Goal: Navigation & Orientation: Find specific page/section

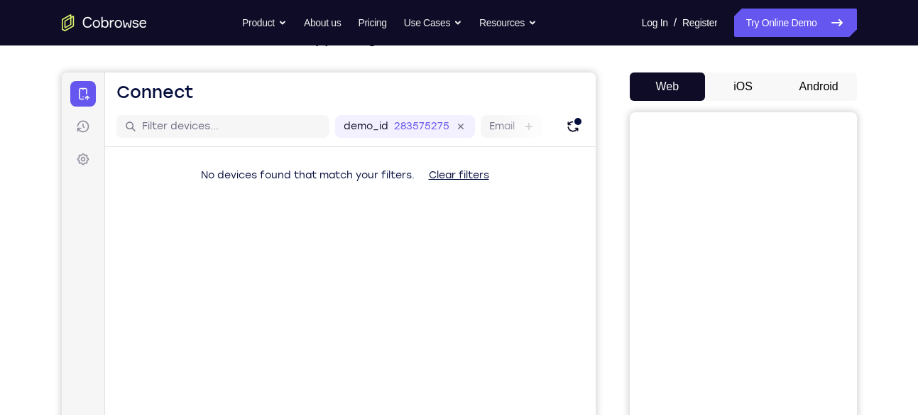
scroll to position [111, 0]
click at [821, 83] on button "Android" at bounding box center [819, 87] width 76 height 28
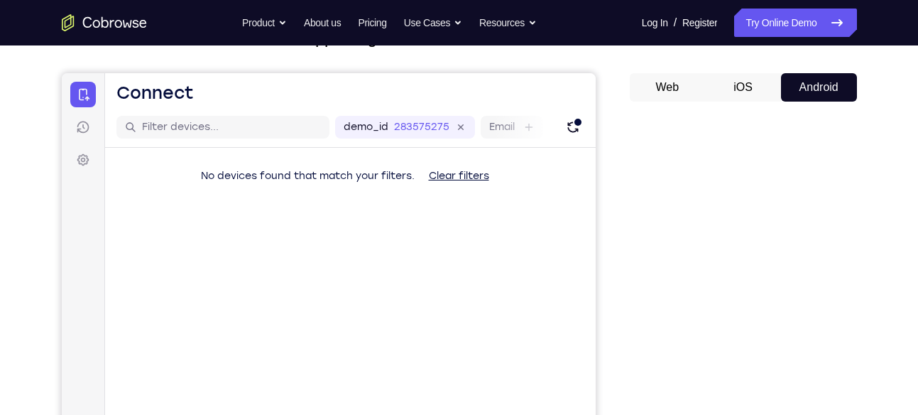
click at [821, 83] on button "Android" at bounding box center [819, 87] width 76 height 28
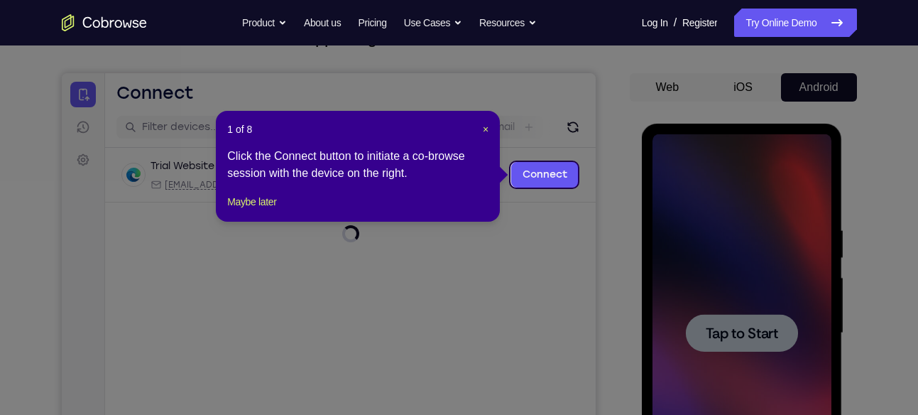
scroll to position [0, 0]
click at [483, 126] on span "×" at bounding box center [486, 129] width 6 height 11
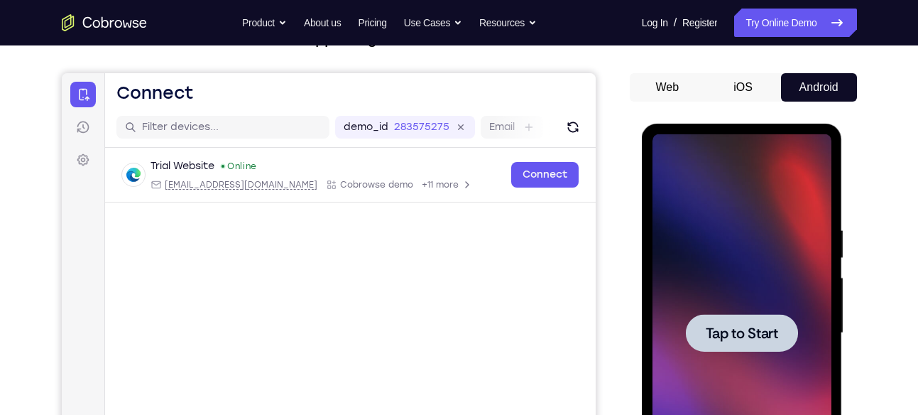
click at [740, 245] on div at bounding box center [741, 333] width 179 height 398
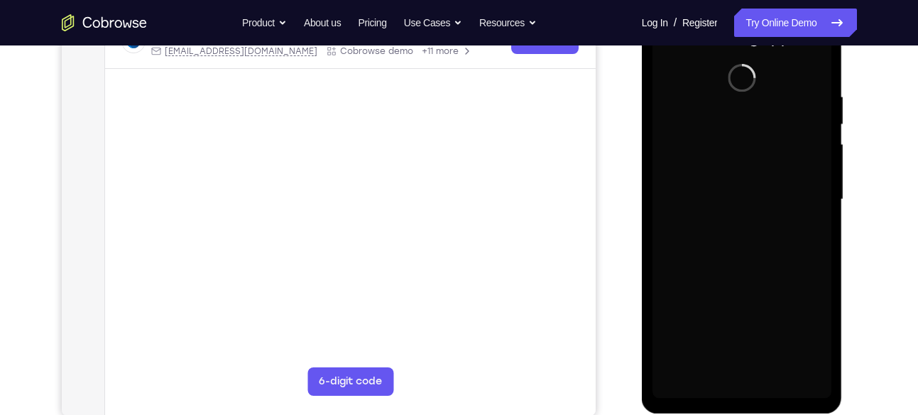
scroll to position [249, 0]
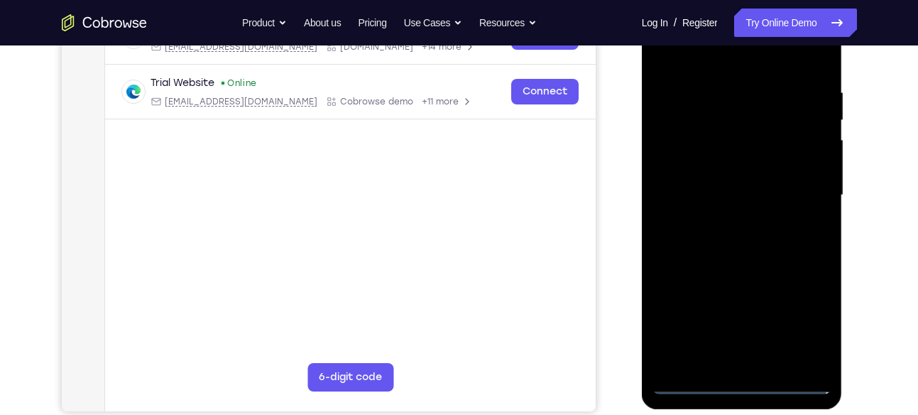
click at [742, 380] on div at bounding box center [741, 195] width 179 height 398
click at [730, 355] on div at bounding box center [741, 195] width 179 height 398
click at [747, 253] on div at bounding box center [741, 195] width 179 height 398
click at [812, 353] on div at bounding box center [741, 195] width 179 height 398
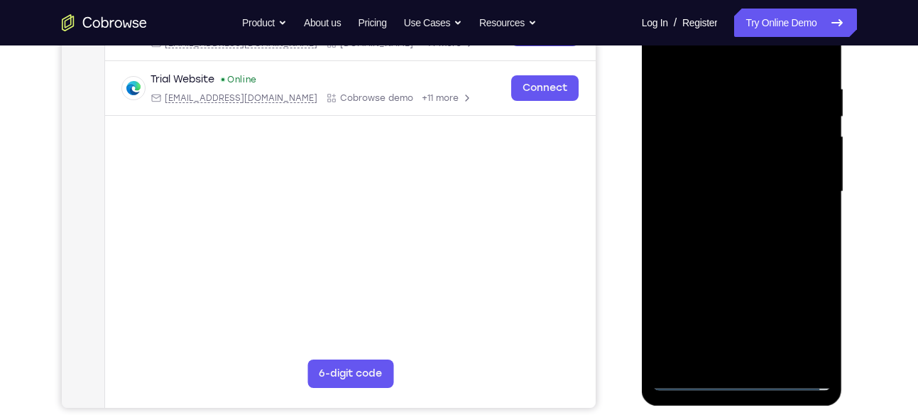
click at [681, 115] on div at bounding box center [741, 192] width 179 height 398
click at [723, 215] on div at bounding box center [741, 192] width 179 height 398
click at [704, 172] on div at bounding box center [741, 192] width 179 height 398
click at [701, 165] on div at bounding box center [741, 192] width 179 height 398
click at [701, 192] on div at bounding box center [741, 192] width 179 height 398
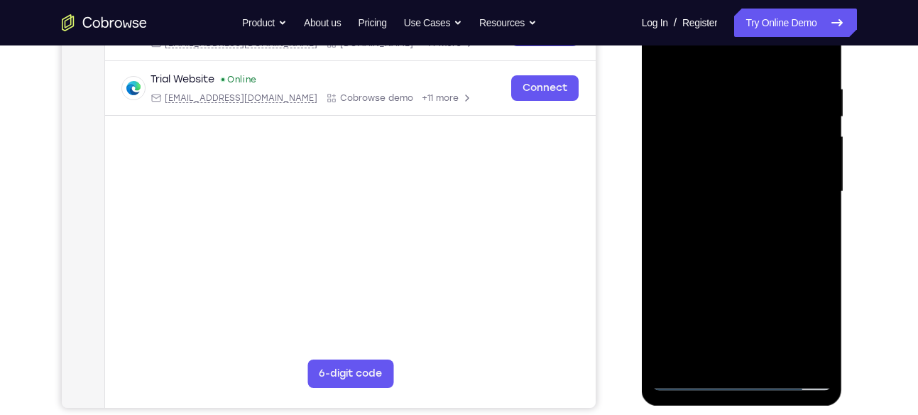
click at [710, 233] on div at bounding box center [741, 192] width 179 height 398
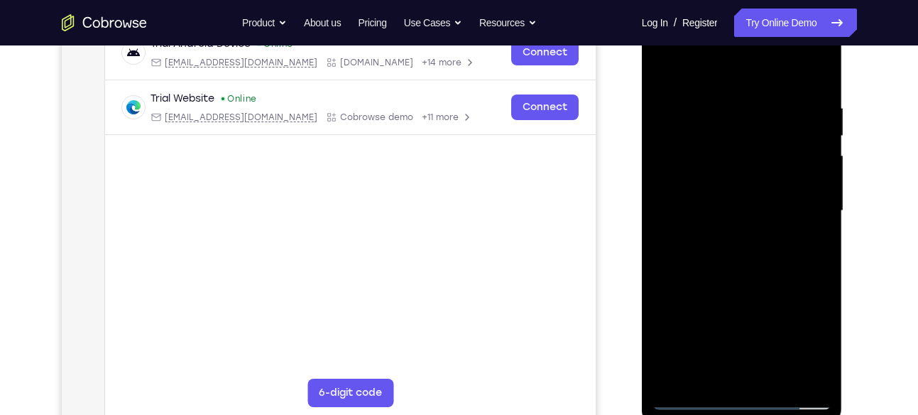
scroll to position [231, 0]
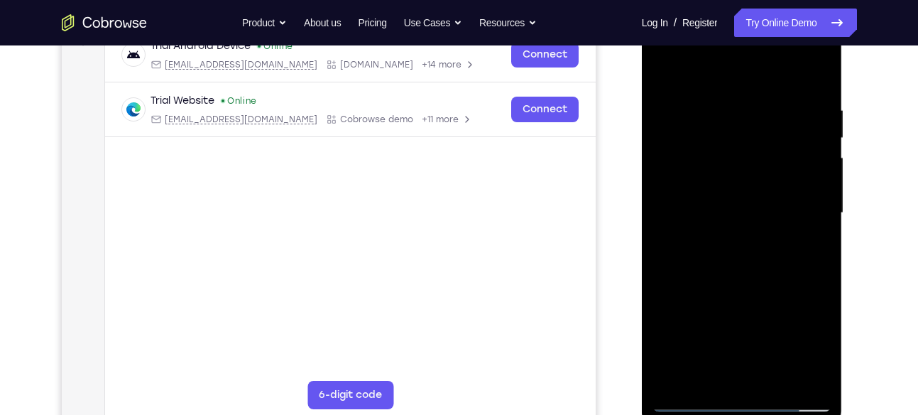
click at [778, 75] on div at bounding box center [741, 213] width 179 height 398
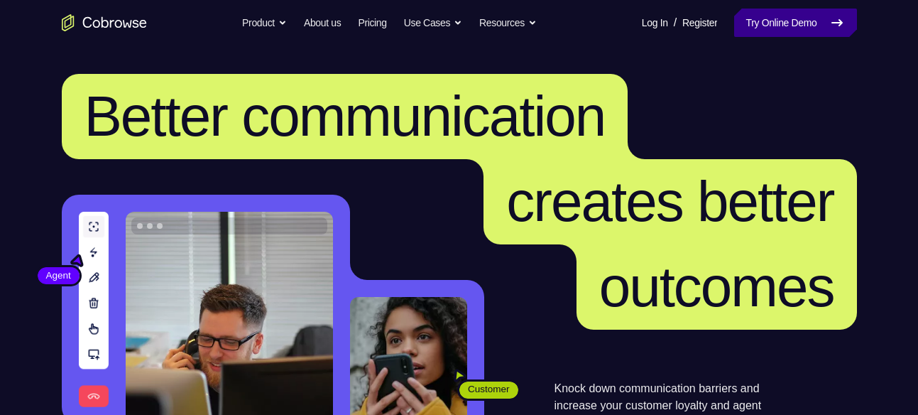
click at [755, 29] on link "Try Online Demo" at bounding box center [795, 23] width 122 height 28
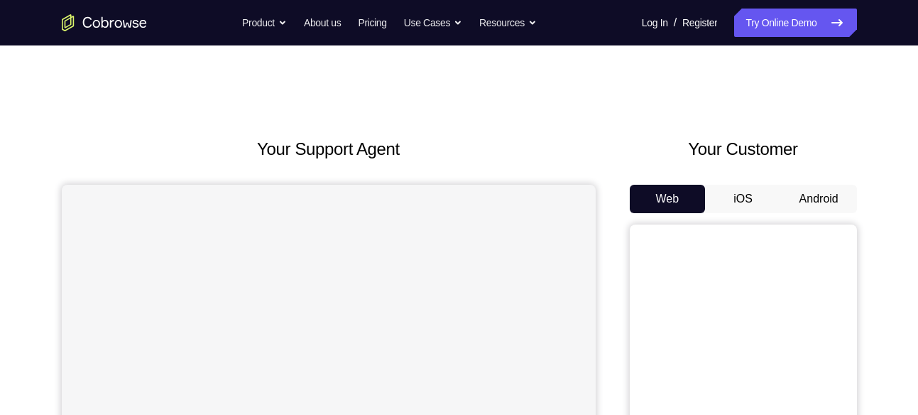
drag, startPoint x: 804, startPoint y: 182, endPoint x: 808, endPoint y: 195, distance: 13.9
click at [808, 195] on div "Your Customer Web iOS Android" at bounding box center [743, 398] width 227 height 525
click at [808, 195] on button "Android" at bounding box center [819, 199] width 76 height 28
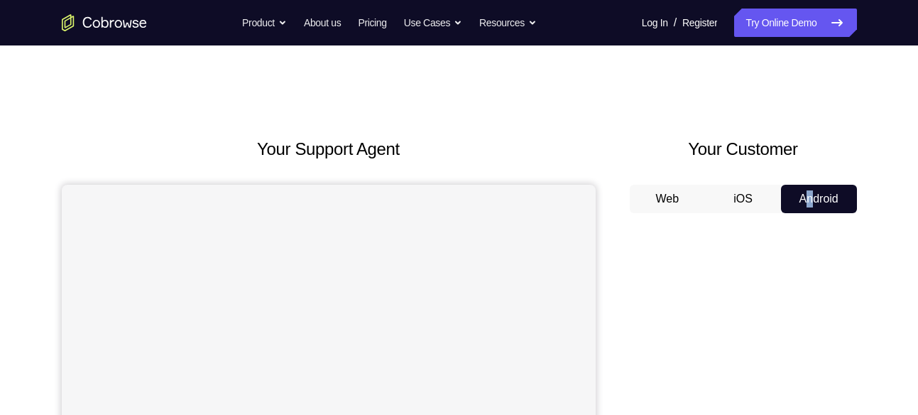
scroll to position [96, 0]
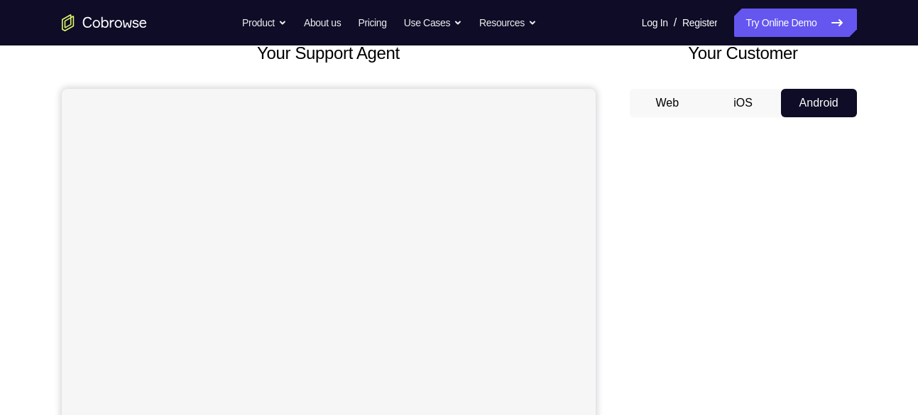
drag, startPoint x: 808, startPoint y: 195, endPoint x: 879, endPoint y: 224, distance: 76.5
click at [879, 224] on div "Your Support Agent Your Customer Web iOS Android Next Steps We’d be happy to gi…" at bounding box center [459, 418] width 909 height 936
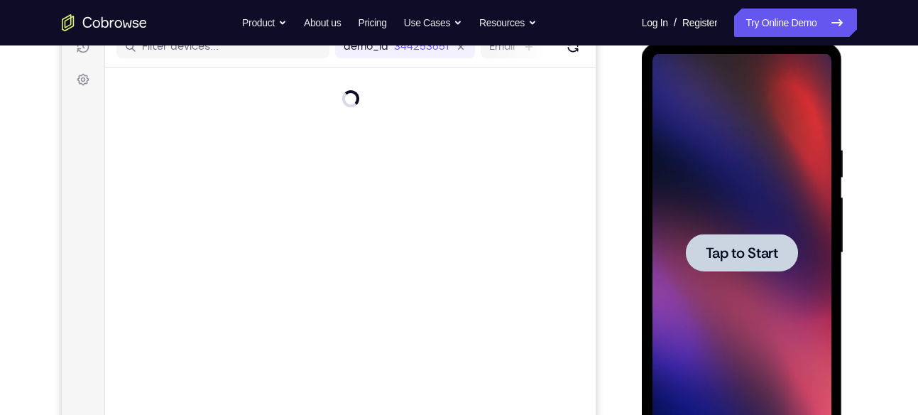
scroll to position [0, 0]
click at [689, 157] on div at bounding box center [741, 253] width 179 height 398
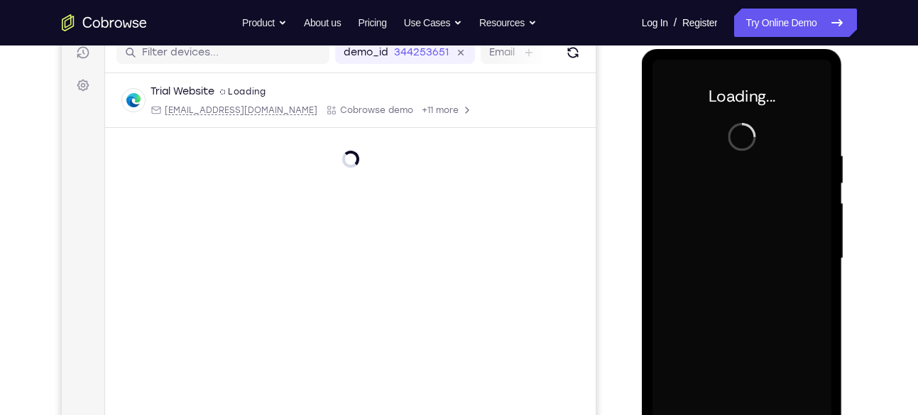
scroll to position [185, 0]
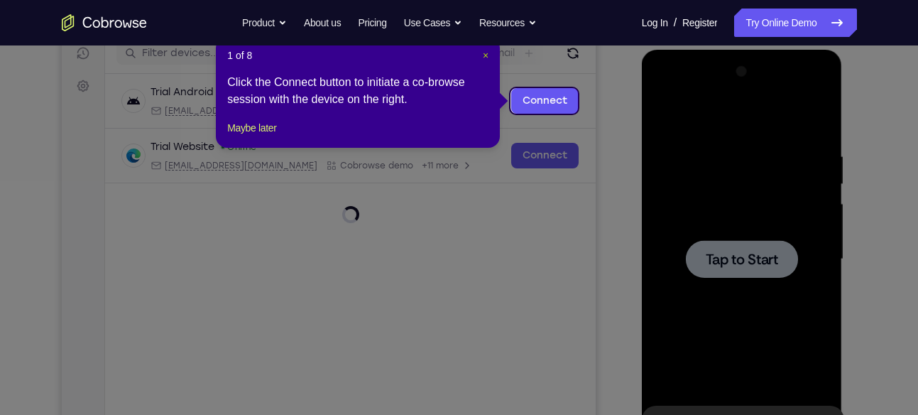
click at [483, 53] on span "×" at bounding box center [486, 55] width 6 height 11
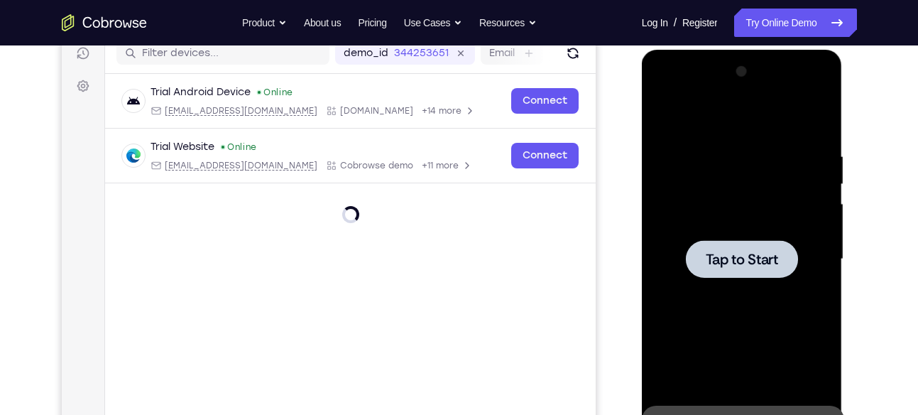
click at [688, 187] on div at bounding box center [741, 259] width 179 height 398
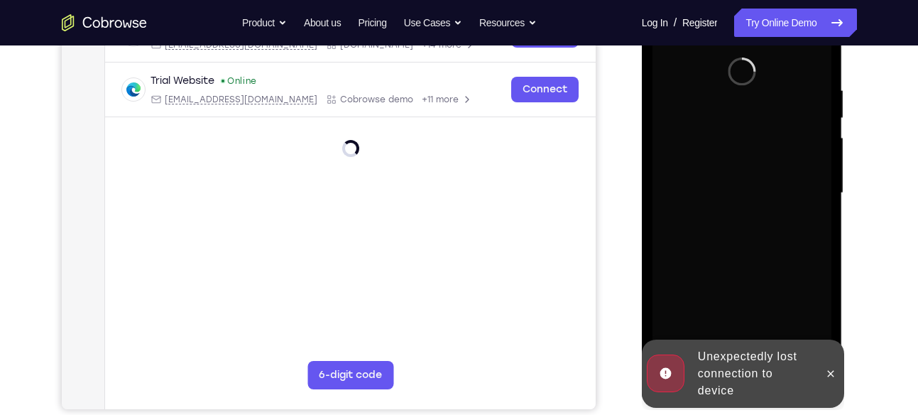
scroll to position [254, 0]
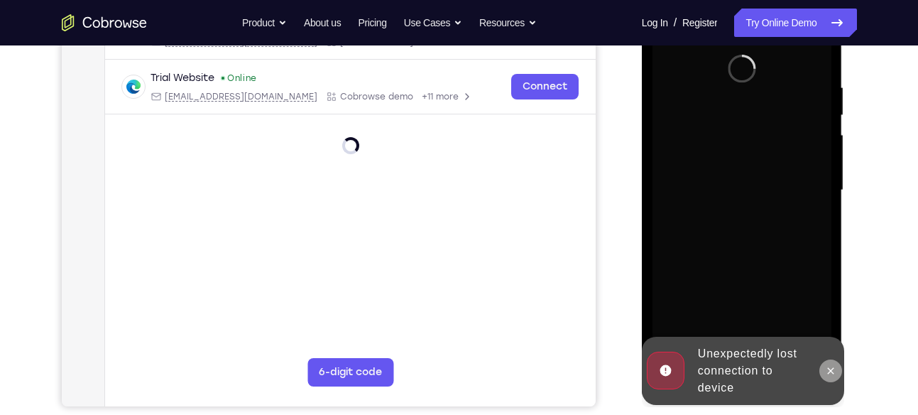
click at [828, 369] on icon at bounding box center [830, 370] width 11 height 11
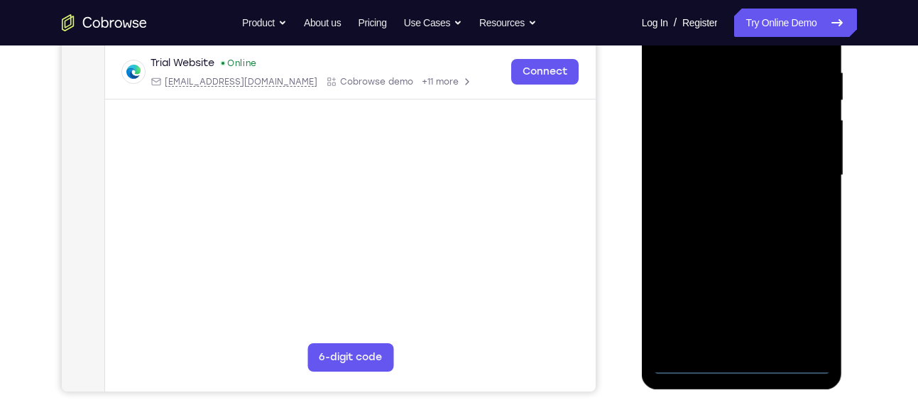
scroll to position [270, 0]
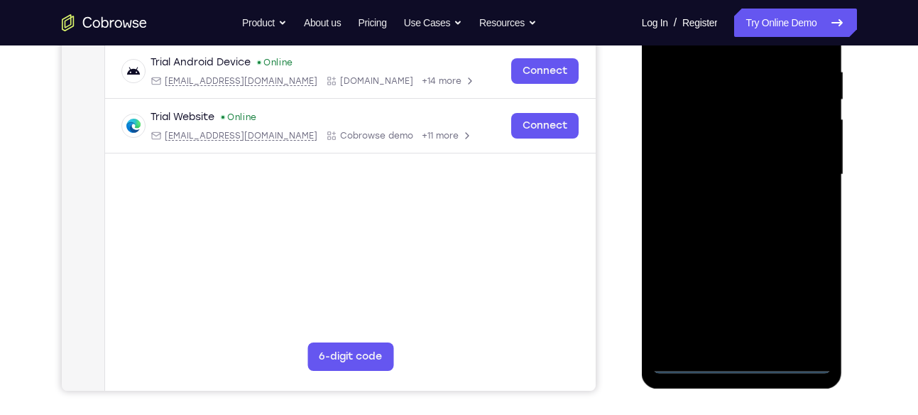
click at [742, 363] on div at bounding box center [741, 175] width 179 height 398
click at [803, 300] on div at bounding box center [741, 175] width 179 height 398
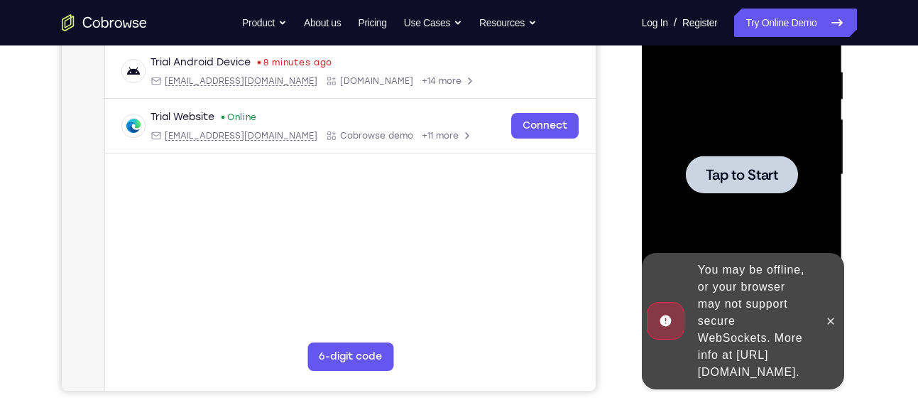
click at [687, 170] on div at bounding box center [742, 174] width 112 height 38
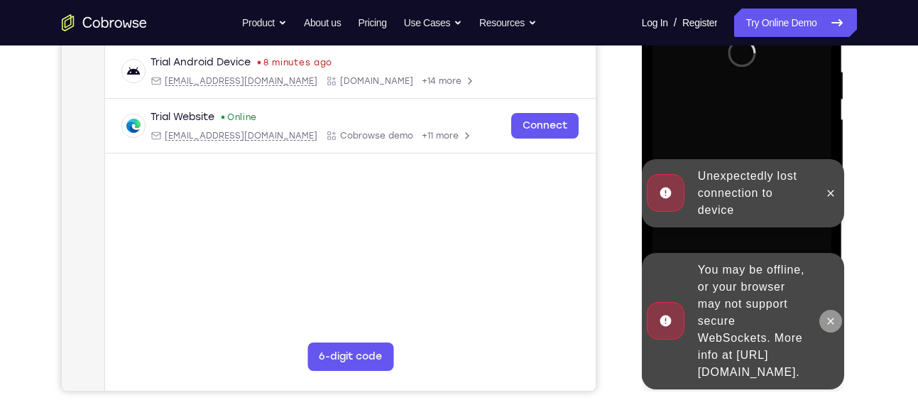
click at [832, 317] on icon at bounding box center [831, 320] width 6 height 6
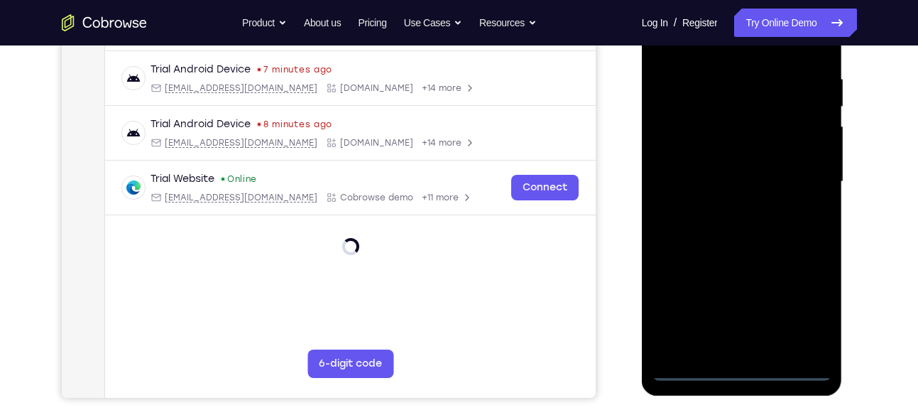
scroll to position [262, 0]
click at [744, 367] on div at bounding box center [741, 183] width 179 height 398
click at [748, 344] on div at bounding box center [741, 183] width 179 height 398
click at [745, 249] on div at bounding box center [741, 183] width 179 height 398
click at [818, 344] on div at bounding box center [741, 183] width 179 height 398
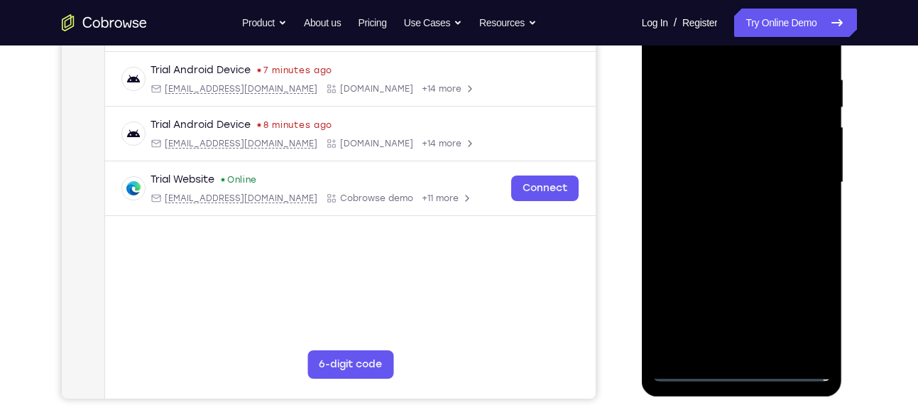
scroll to position [257, 0]
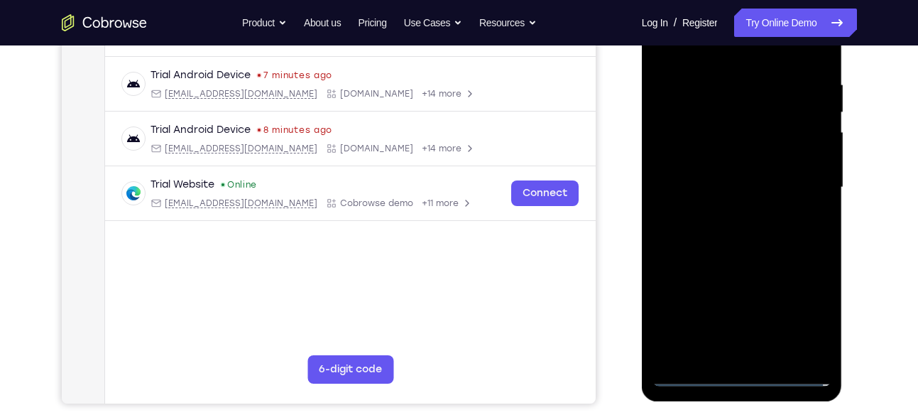
click at [688, 108] on div at bounding box center [741, 188] width 179 height 398
click at [718, 209] on div at bounding box center [741, 188] width 179 height 398
click at [706, 175] on div at bounding box center [741, 188] width 179 height 398
click at [696, 158] on div at bounding box center [741, 188] width 179 height 398
click at [711, 192] on div at bounding box center [741, 188] width 179 height 398
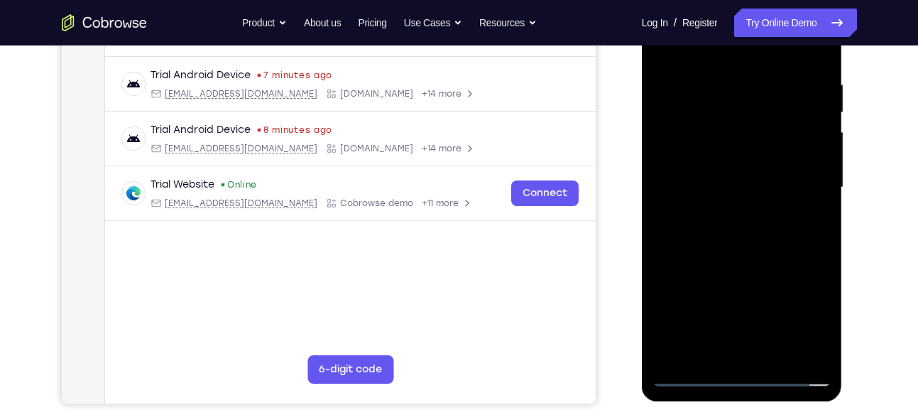
click at [736, 229] on div at bounding box center [741, 188] width 179 height 398
click at [777, 233] on div at bounding box center [741, 188] width 179 height 398
click at [762, 81] on div at bounding box center [741, 188] width 179 height 398
click at [761, 254] on div at bounding box center [741, 188] width 179 height 398
click at [762, 92] on div at bounding box center [741, 188] width 179 height 398
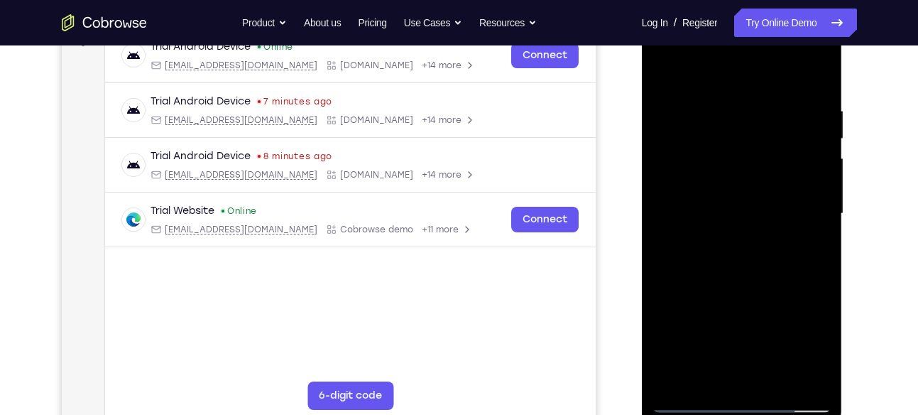
scroll to position [231, 0]
click at [656, 182] on div at bounding box center [741, 213] width 179 height 398
click at [663, 182] on div at bounding box center [741, 213] width 179 height 398
click at [774, 73] on div at bounding box center [741, 213] width 179 height 398
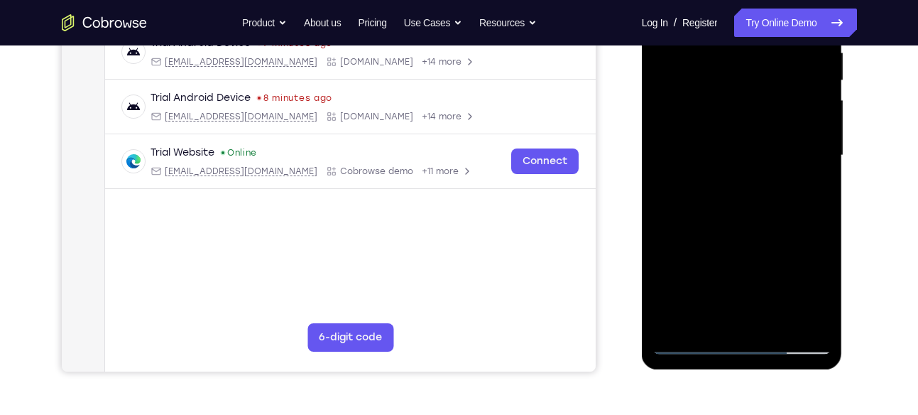
scroll to position [291, 0]
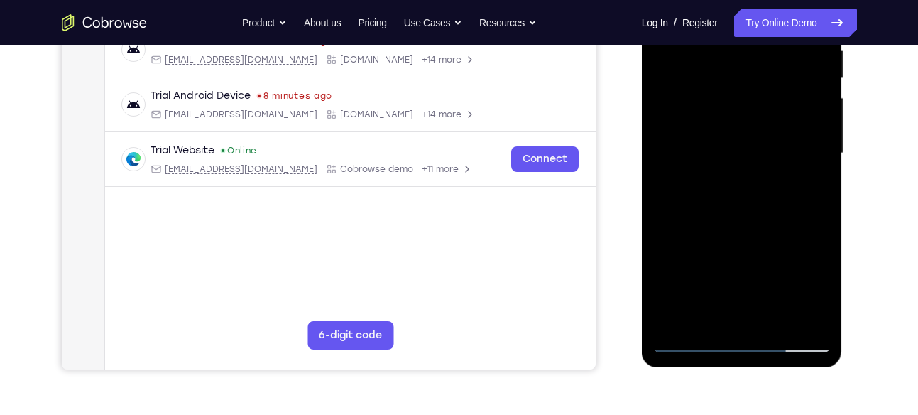
click at [716, 309] on div at bounding box center [741, 154] width 179 height 398
click at [820, 290] on div at bounding box center [741, 154] width 179 height 398
click at [786, 188] on div at bounding box center [741, 154] width 179 height 398
click at [711, 321] on div at bounding box center [741, 154] width 179 height 398
click at [814, 286] on div at bounding box center [741, 154] width 179 height 398
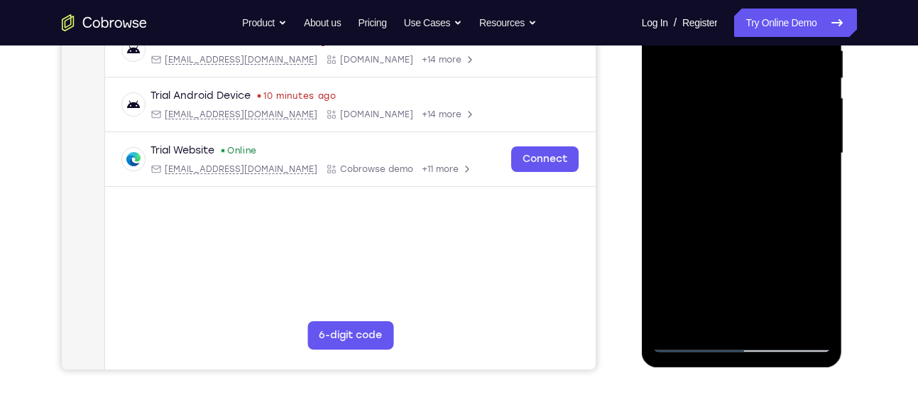
click at [814, 286] on div at bounding box center [741, 154] width 179 height 398
click at [786, 148] on div at bounding box center [741, 154] width 179 height 398
click at [681, 201] on div at bounding box center [741, 154] width 179 height 398
click at [813, 158] on div at bounding box center [741, 154] width 179 height 398
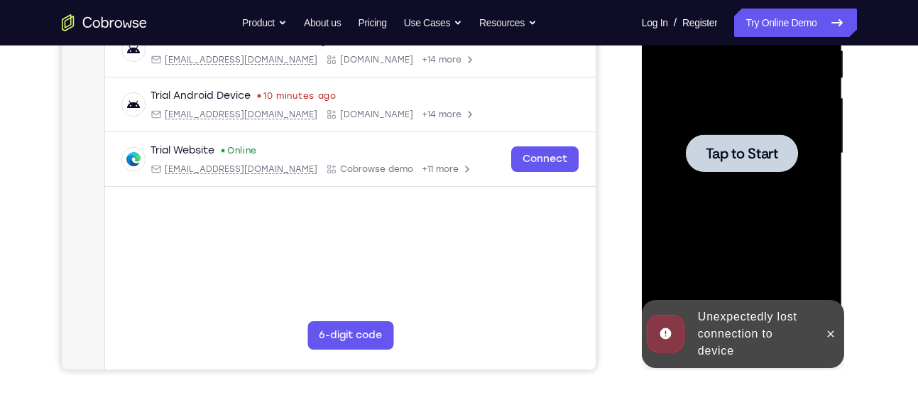
click at [794, 241] on div at bounding box center [741, 154] width 179 height 398
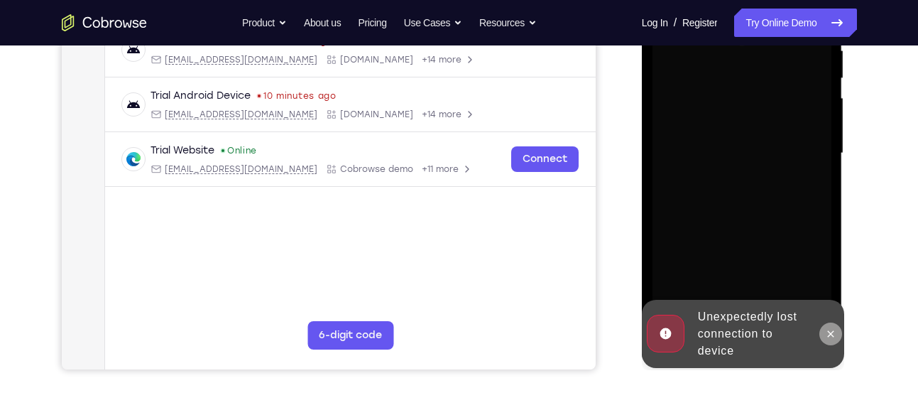
click at [829, 336] on icon at bounding box center [830, 333] width 11 height 11
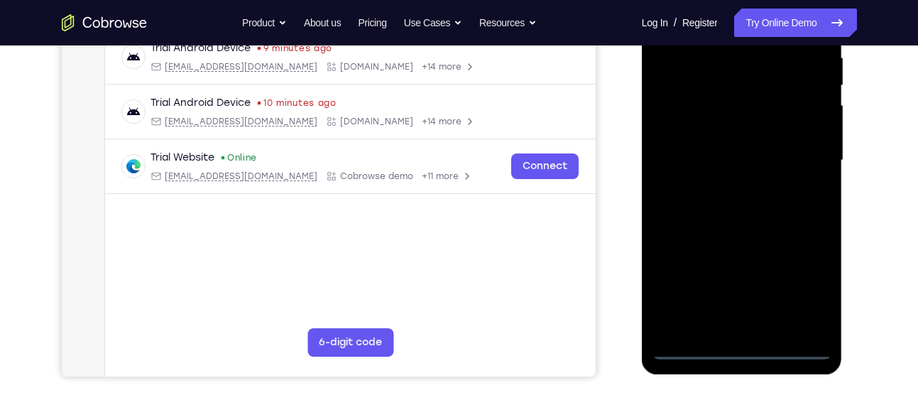
scroll to position [285, 0]
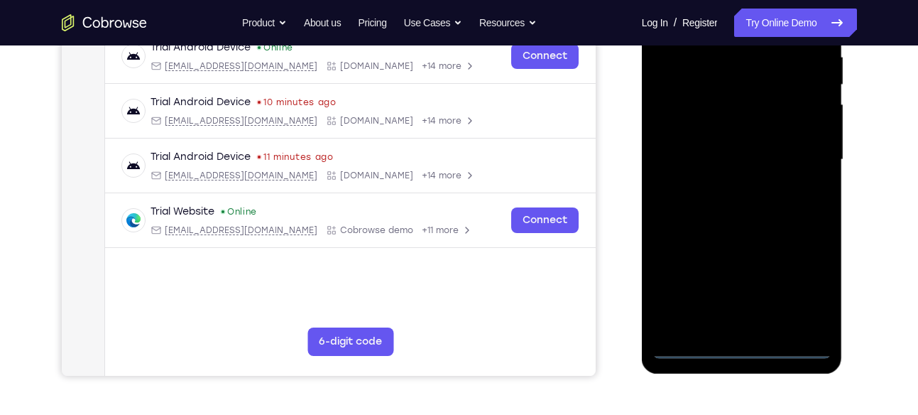
click at [742, 353] on div at bounding box center [741, 160] width 179 height 398
click at [800, 290] on div at bounding box center [741, 160] width 179 height 398
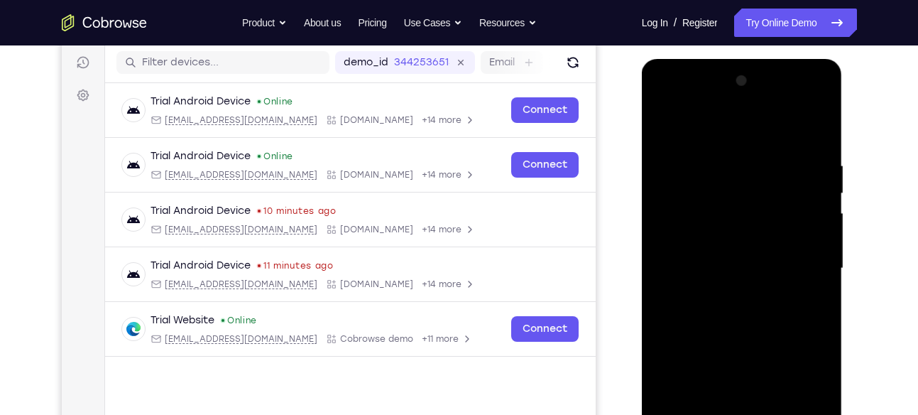
scroll to position [175, 0]
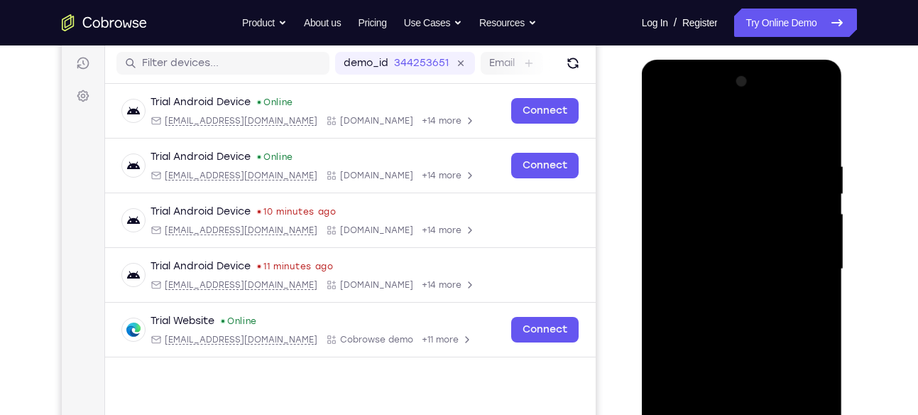
click at [727, 126] on div at bounding box center [741, 269] width 179 height 398
click at [797, 261] on div at bounding box center [741, 269] width 179 height 398
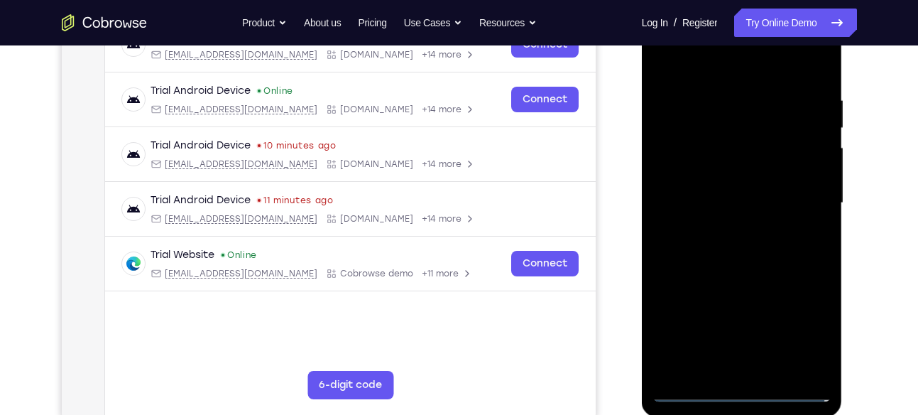
scroll to position [242, 0]
click at [723, 369] on div at bounding box center [741, 203] width 179 height 398
click at [698, 187] on div at bounding box center [741, 203] width 179 height 398
click at [697, 162] on div at bounding box center [741, 203] width 179 height 398
click at [698, 169] on div at bounding box center [741, 203] width 179 height 398
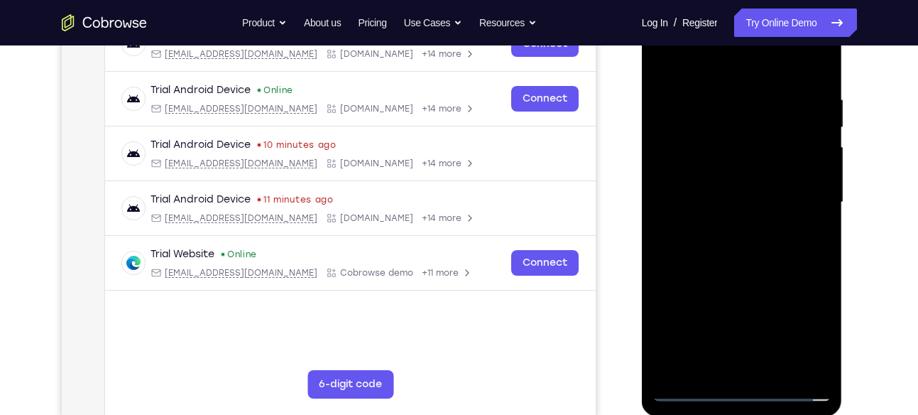
click at [747, 197] on div at bounding box center [741, 203] width 179 height 398
click at [758, 249] on div at bounding box center [741, 203] width 179 height 398
click at [719, 99] on div at bounding box center [741, 203] width 179 height 398
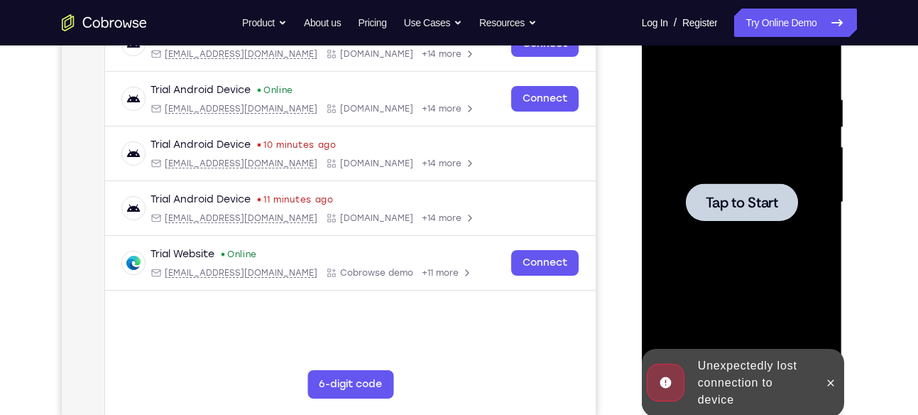
click at [733, 303] on div at bounding box center [741, 203] width 179 height 398
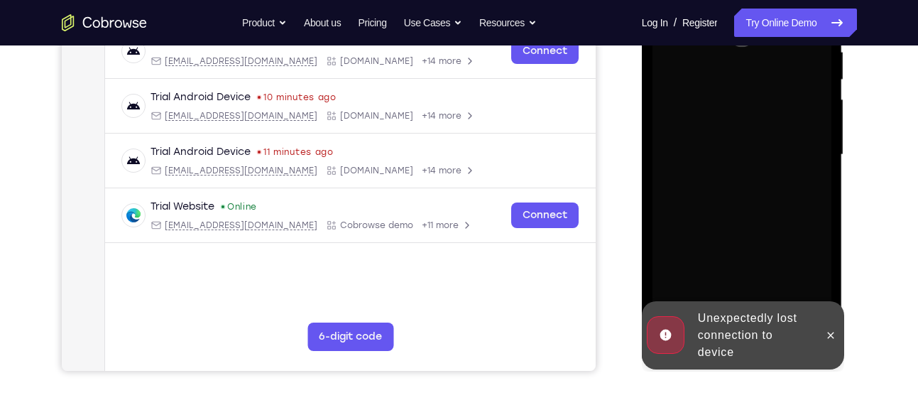
scroll to position [293, 0]
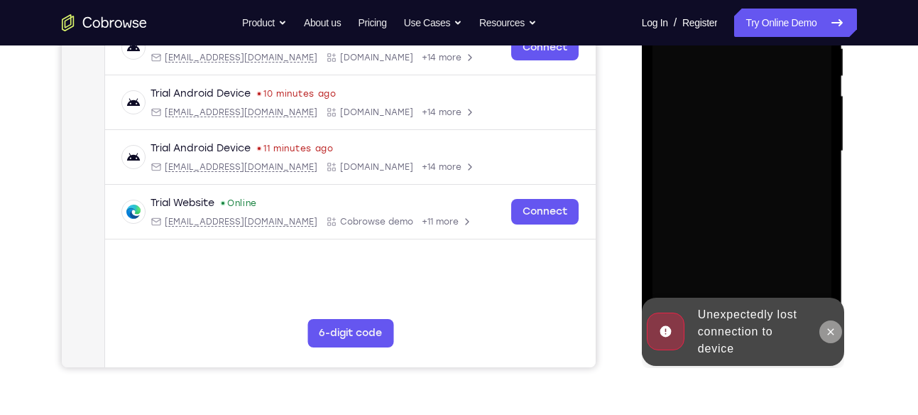
click at [833, 329] on icon at bounding box center [831, 331] width 6 height 6
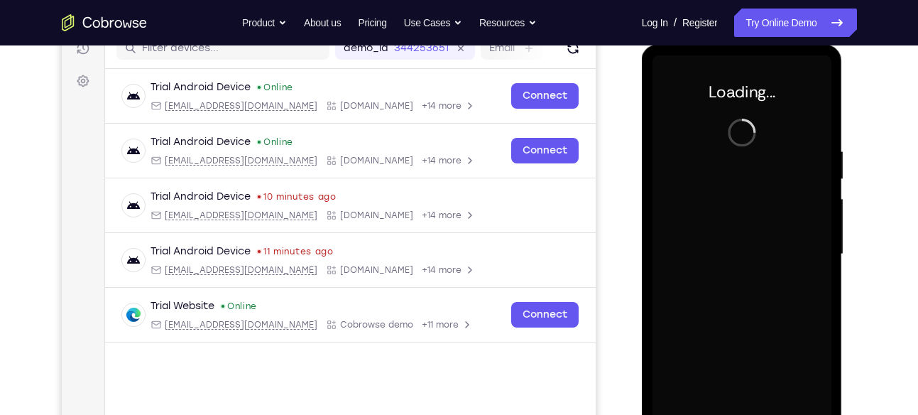
scroll to position [185, 0]
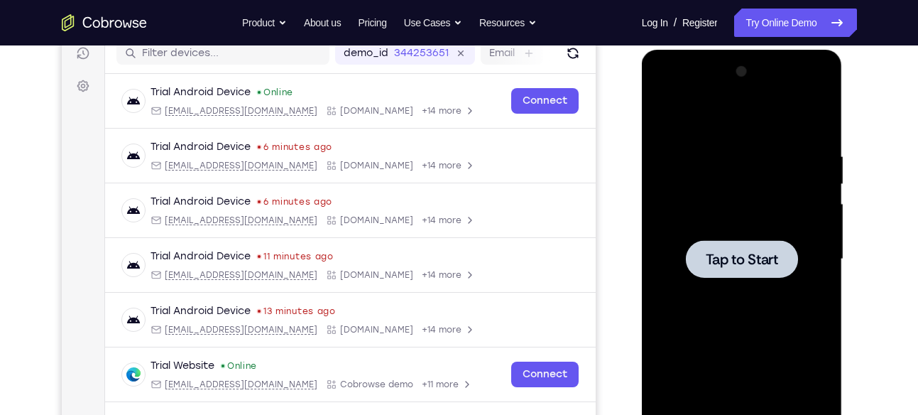
click at [744, 189] on div at bounding box center [741, 259] width 179 height 398
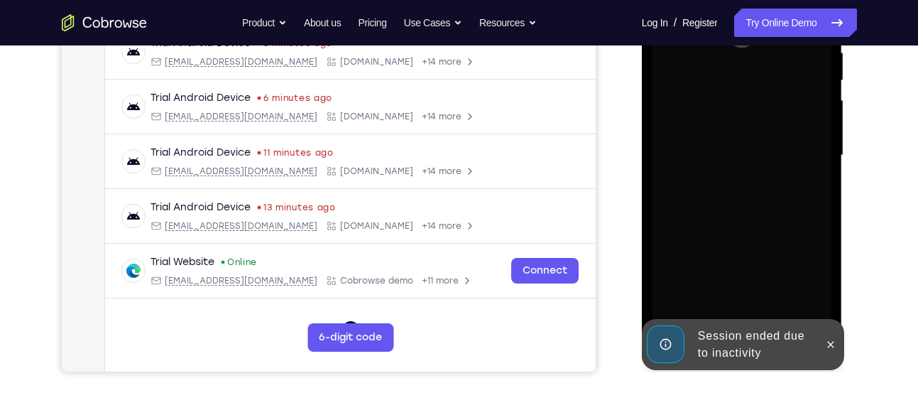
scroll to position [303, 0]
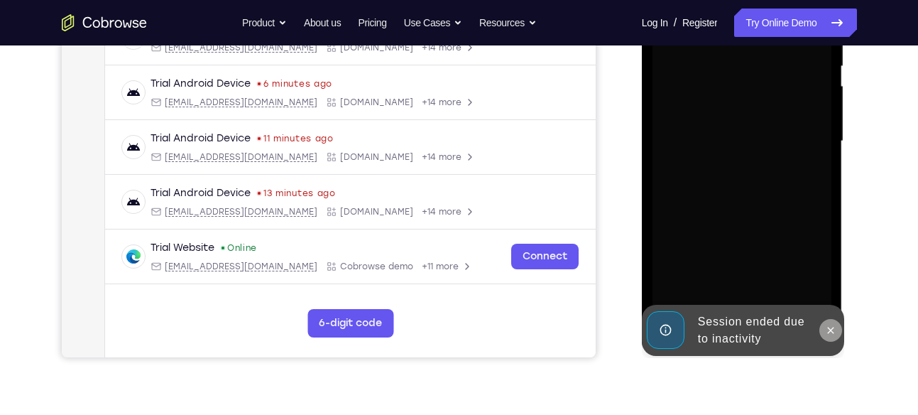
click at [833, 329] on icon at bounding box center [830, 329] width 11 height 11
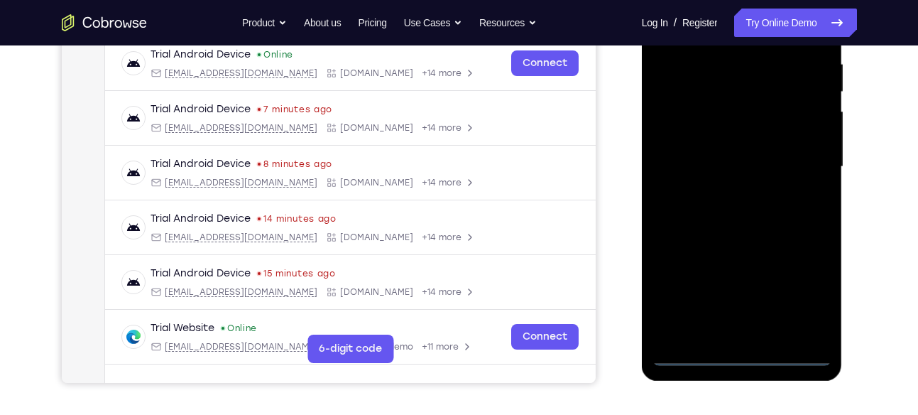
scroll to position [276, 0]
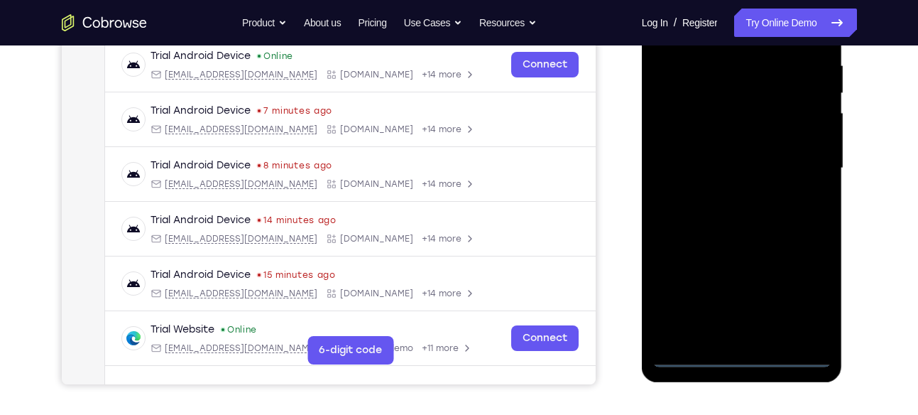
click at [743, 351] on div at bounding box center [741, 168] width 179 height 398
click at [740, 326] on div at bounding box center [741, 168] width 179 height 398
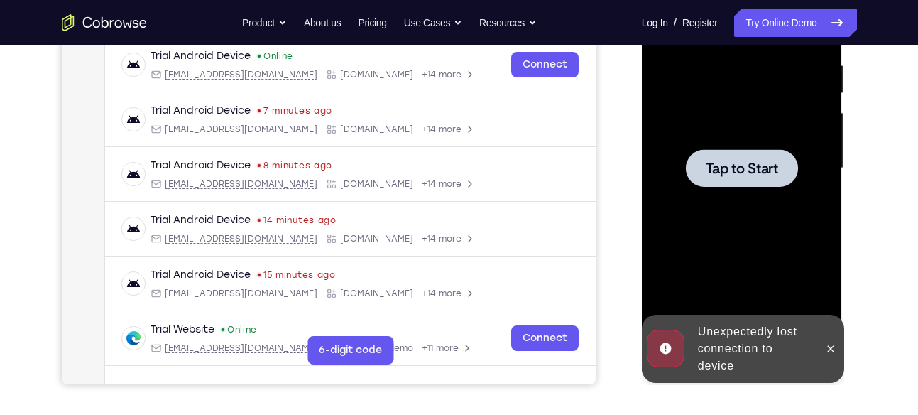
click at [700, 219] on div at bounding box center [741, 168] width 179 height 398
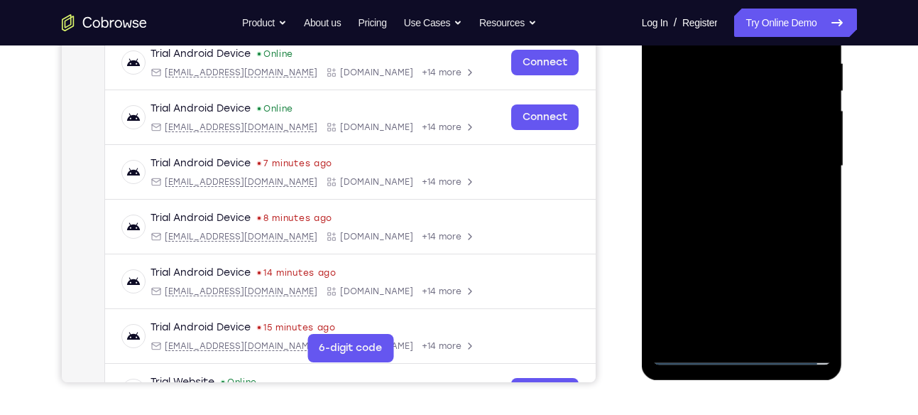
scroll to position [291, 0]
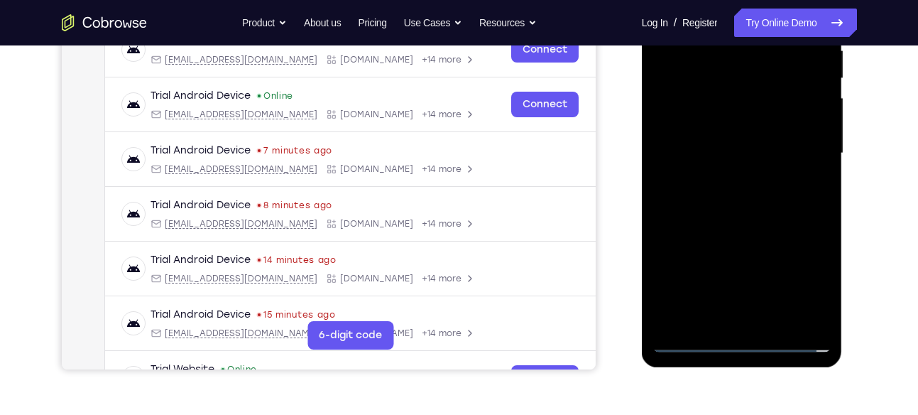
click at [746, 342] on div at bounding box center [741, 154] width 179 height 398
click at [720, 314] on div at bounding box center [741, 154] width 179 height 398
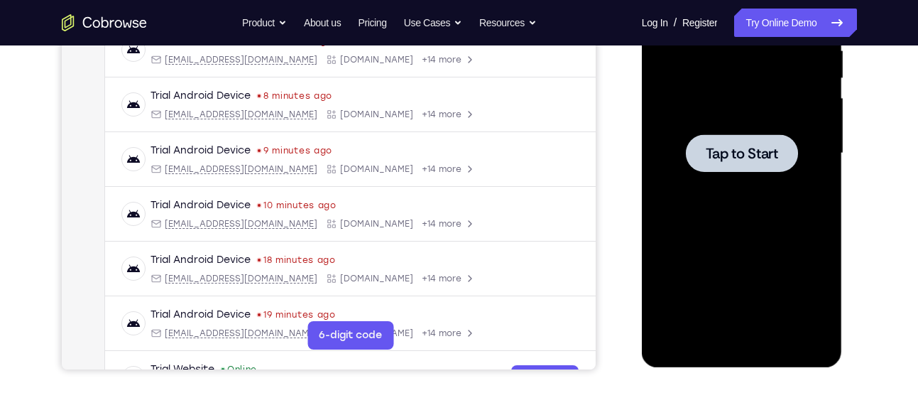
click at [697, 212] on div at bounding box center [741, 154] width 179 height 398
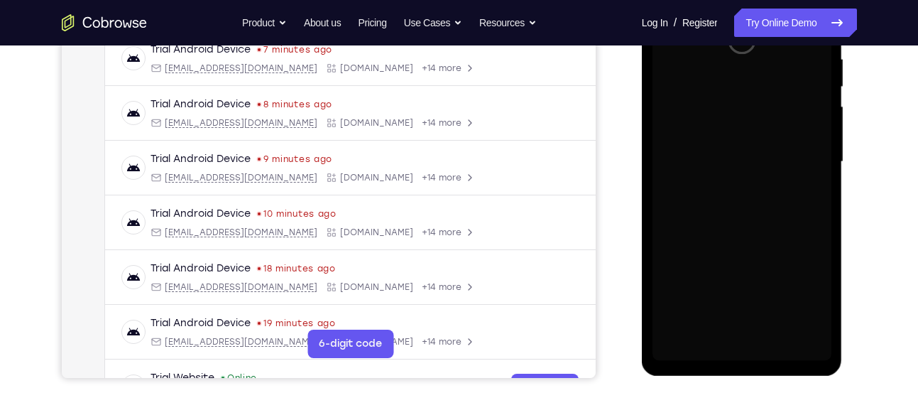
scroll to position [283, 0]
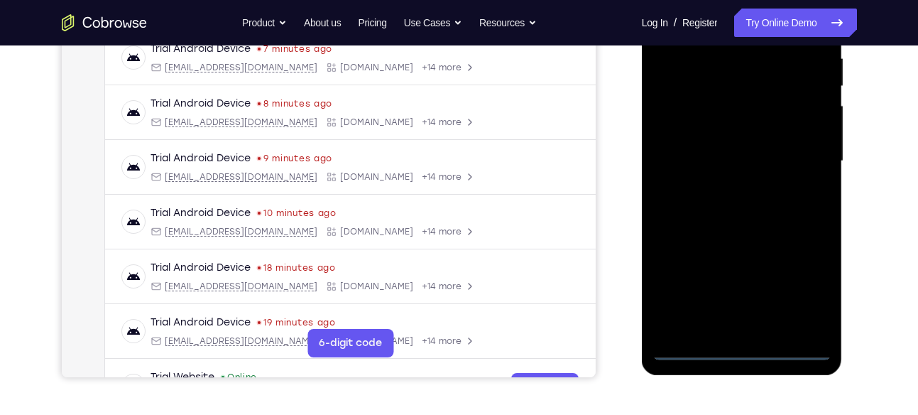
click at [738, 348] on div at bounding box center [741, 161] width 179 height 398
click at [807, 285] on div at bounding box center [741, 161] width 179 height 398
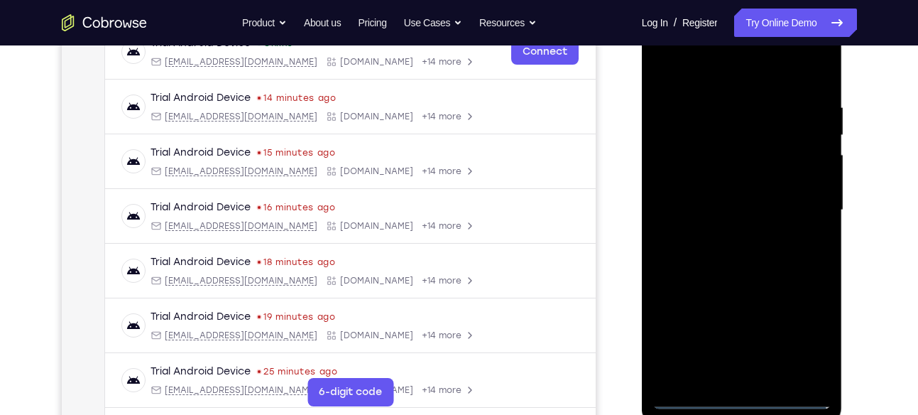
scroll to position [232, 0]
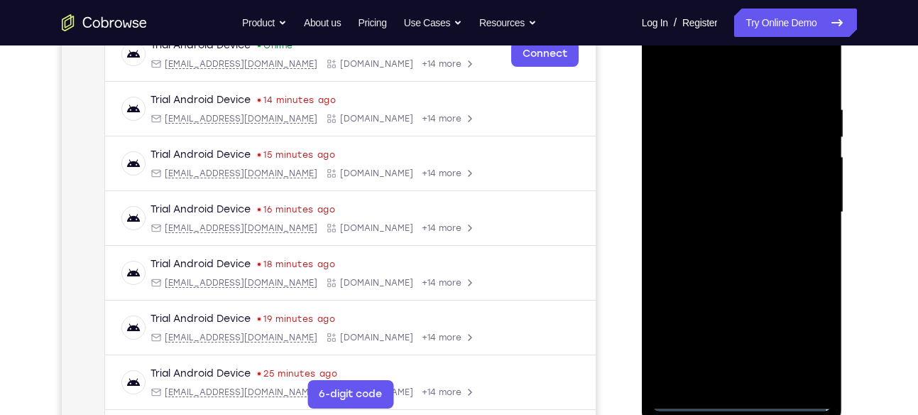
click at [724, 70] on div at bounding box center [741, 212] width 179 height 398
click at [806, 206] on div at bounding box center [741, 212] width 179 height 398
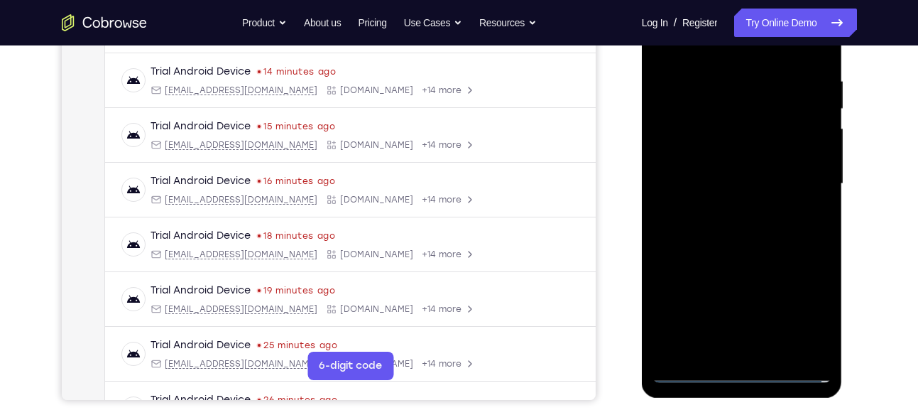
scroll to position [261, 0]
click at [718, 210] on div at bounding box center [741, 183] width 179 height 398
click at [697, 161] on div at bounding box center [741, 183] width 179 height 398
click at [680, 152] on div at bounding box center [741, 183] width 179 height 398
click at [705, 184] on div at bounding box center [741, 183] width 179 height 398
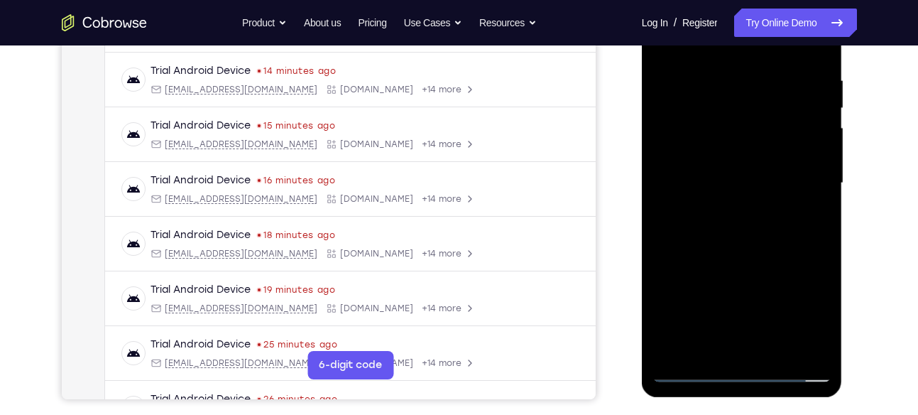
click at [737, 232] on div at bounding box center [741, 183] width 179 height 398
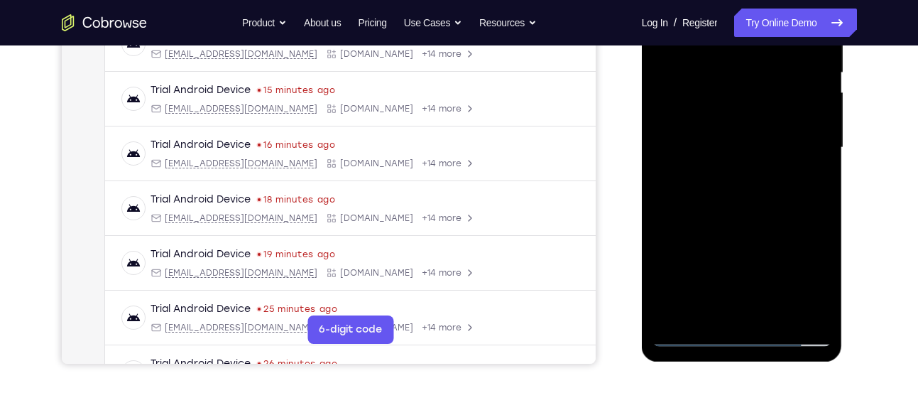
scroll to position [297, 0]
click at [747, 204] on div at bounding box center [741, 147] width 179 height 398
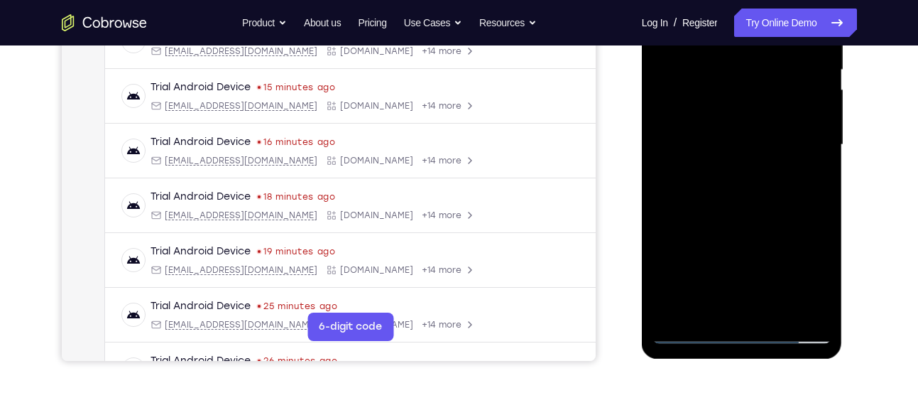
scroll to position [300, 0]
click at [773, 309] on div at bounding box center [741, 144] width 179 height 398
click at [752, 217] on div at bounding box center [741, 144] width 179 height 398
click at [740, 155] on div at bounding box center [741, 144] width 179 height 398
click at [719, 279] on div at bounding box center [741, 144] width 179 height 398
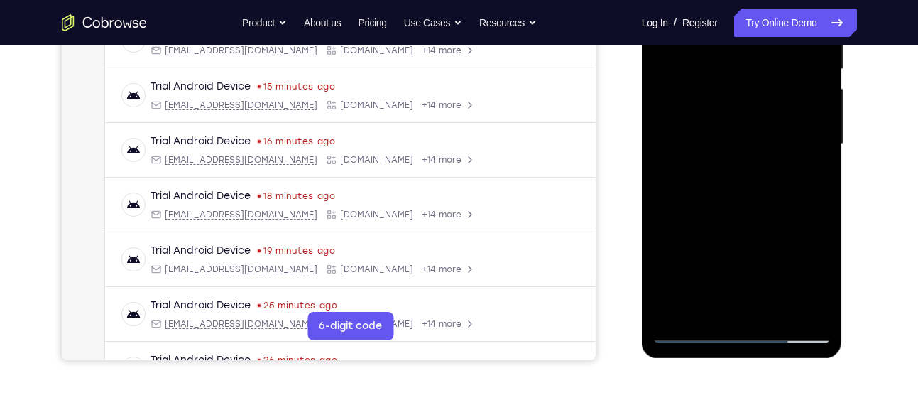
click at [719, 279] on div at bounding box center [741, 144] width 179 height 398
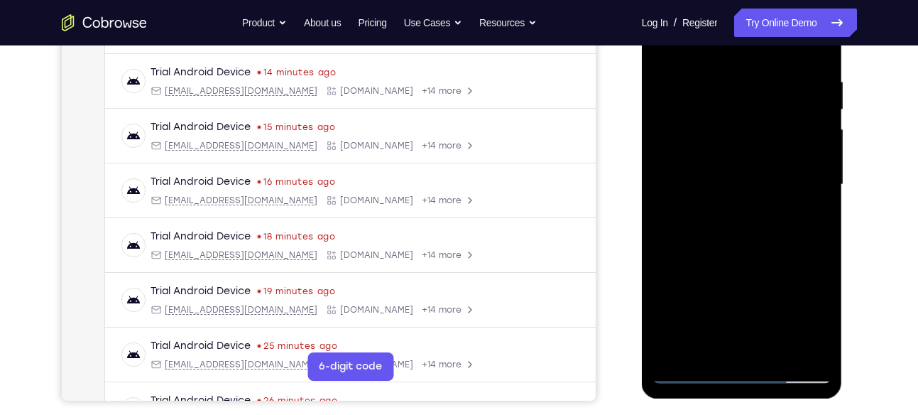
scroll to position [258, 0]
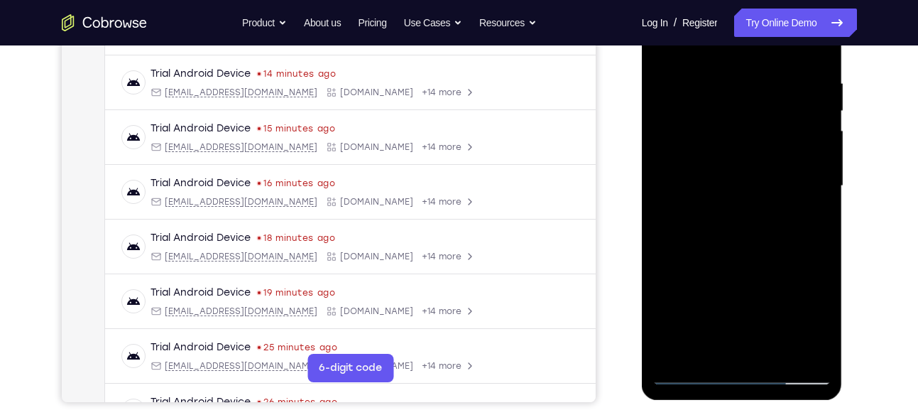
click at [659, 47] on div at bounding box center [741, 186] width 179 height 398
click at [734, 159] on div at bounding box center [741, 186] width 179 height 398
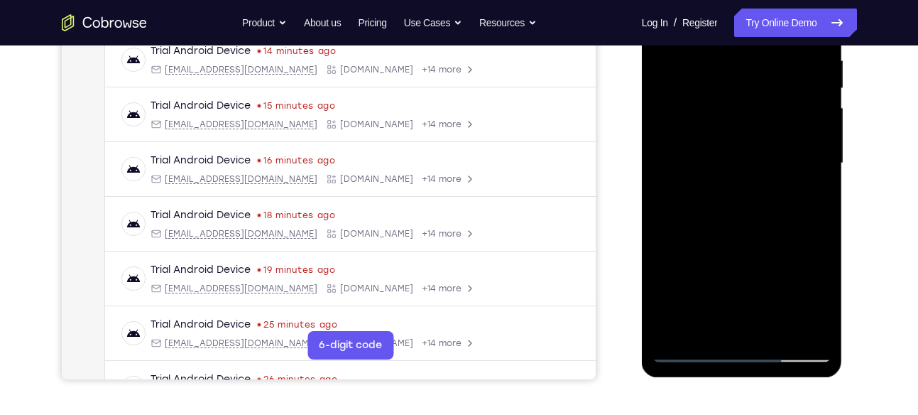
scroll to position [283, 0]
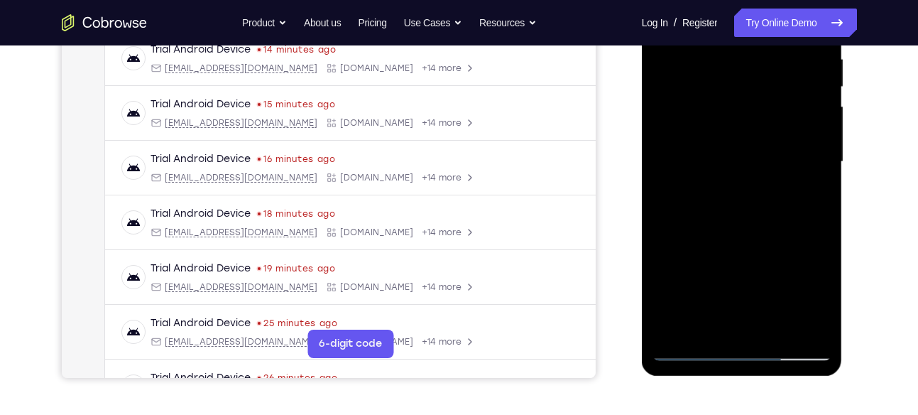
click at [696, 322] on div at bounding box center [741, 162] width 179 height 398
click at [808, 197] on div at bounding box center [741, 162] width 179 height 398
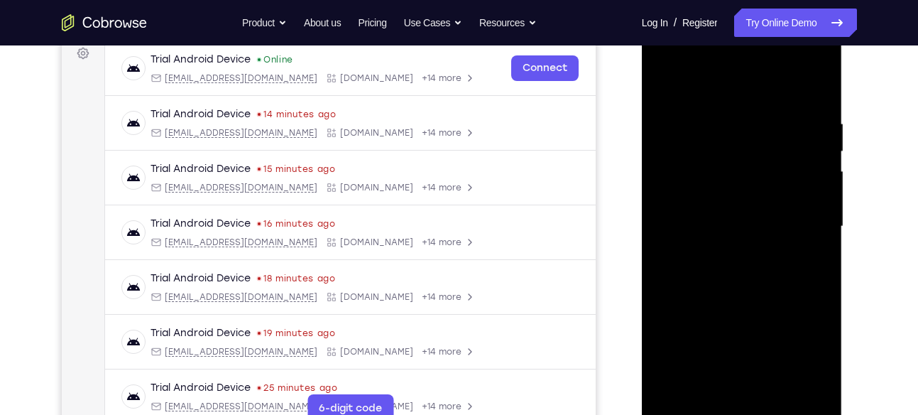
scroll to position [208, 0]
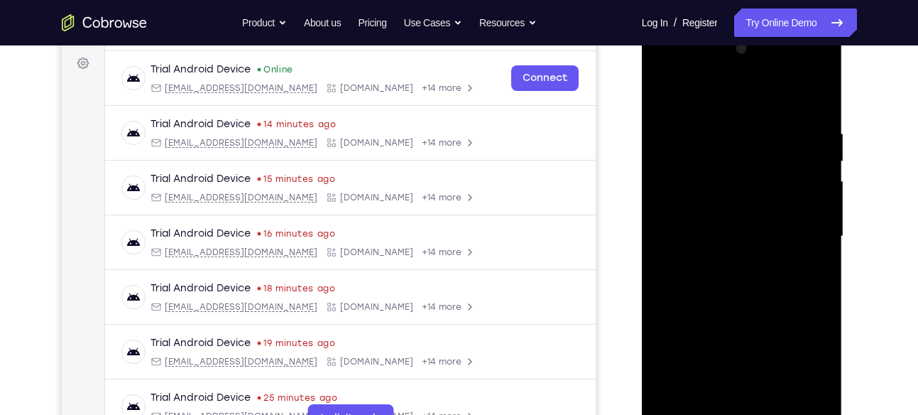
click at [659, 92] on div at bounding box center [741, 237] width 179 height 398
click at [750, 275] on div at bounding box center [741, 237] width 179 height 398
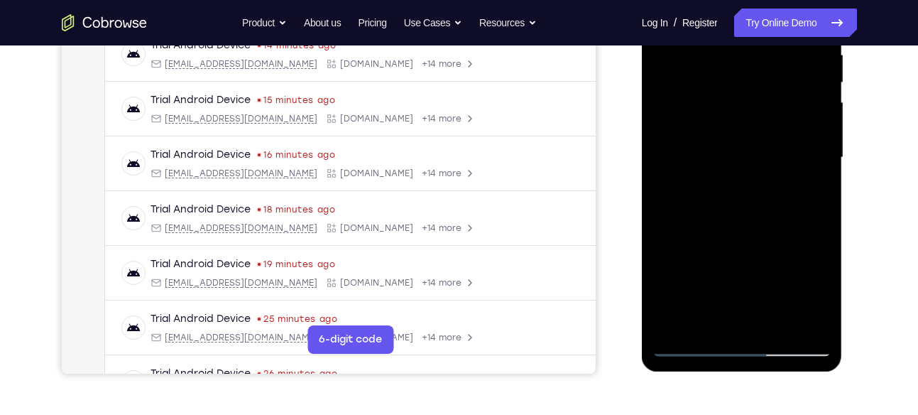
scroll to position [290, 0]
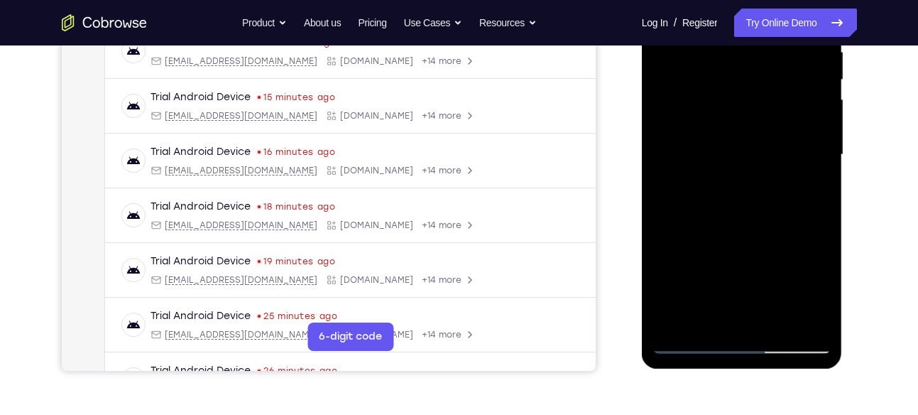
click at [713, 314] on div at bounding box center [741, 155] width 179 height 398
click at [805, 194] on div at bounding box center [741, 155] width 179 height 398
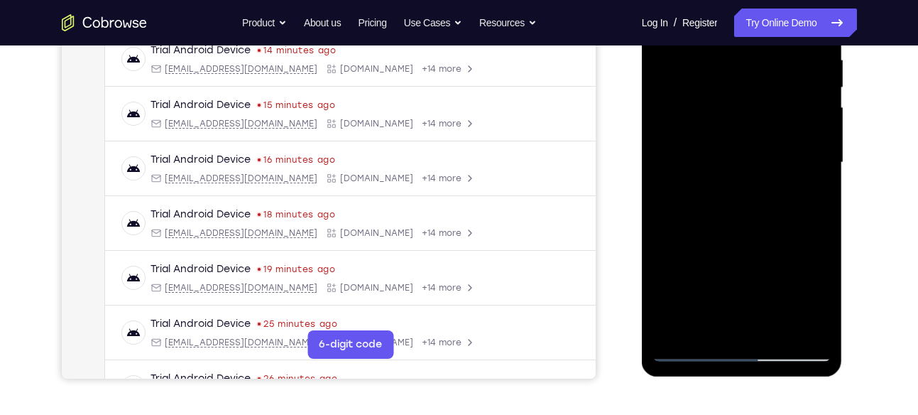
scroll to position [224, 0]
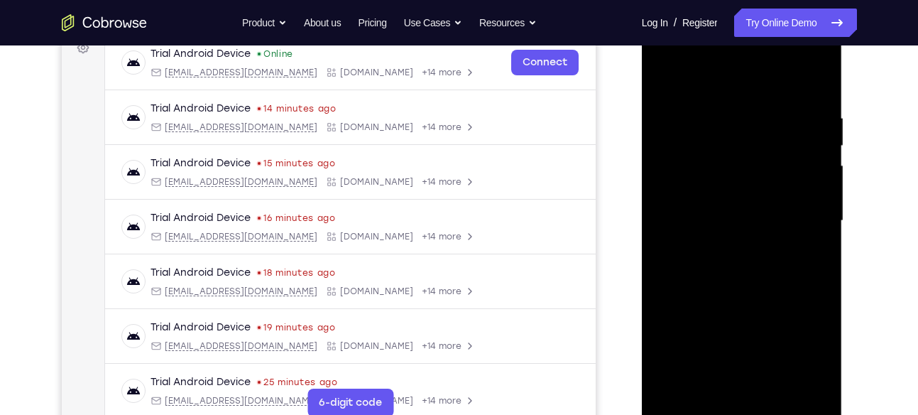
click at [662, 81] on div at bounding box center [741, 221] width 179 height 398
click at [713, 295] on div at bounding box center [741, 221] width 179 height 398
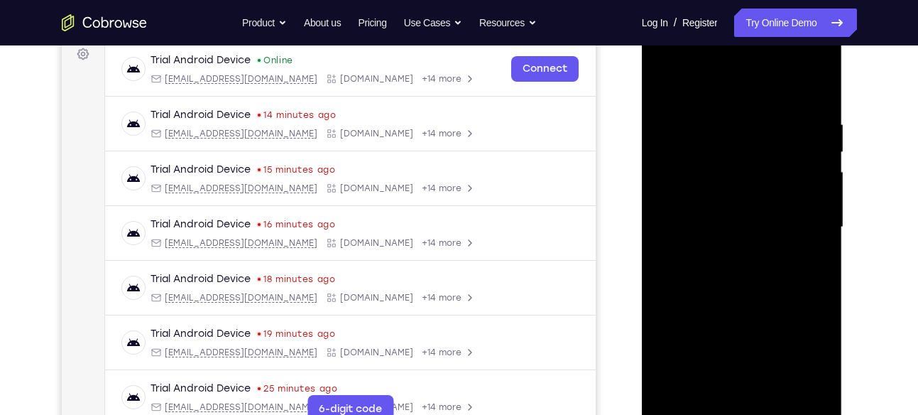
scroll to position [216, 0]
click at [662, 88] on div at bounding box center [741, 229] width 179 height 398
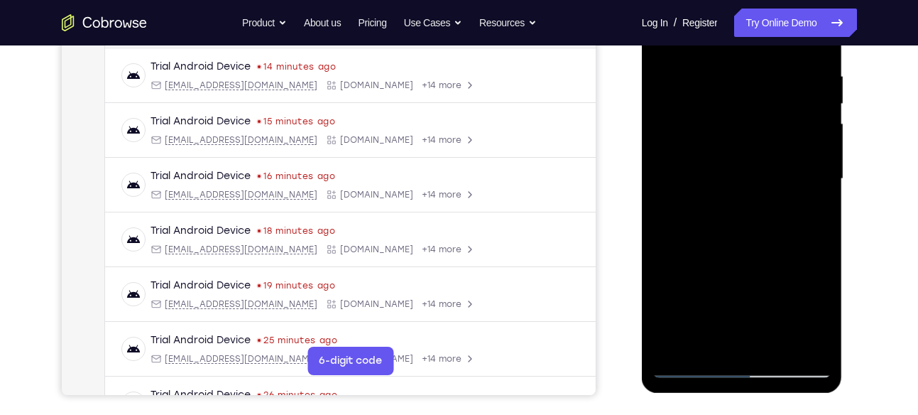
scroll to position [251, 0]
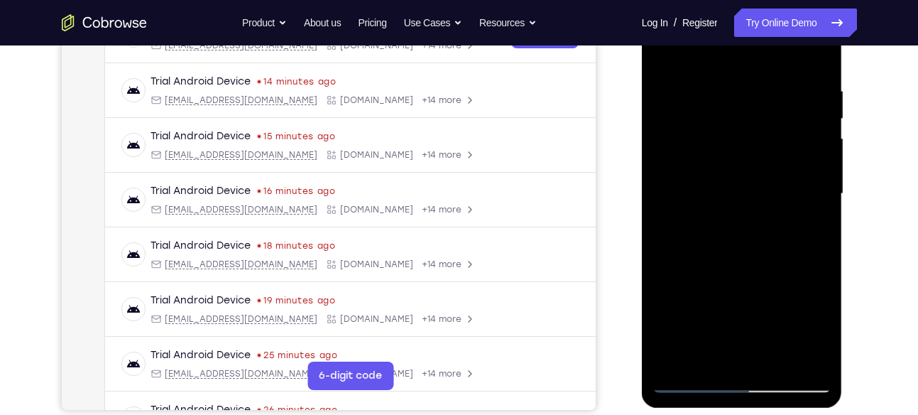
click at [705, 261] on div at bounding box center [741, 194] width 179 height 398
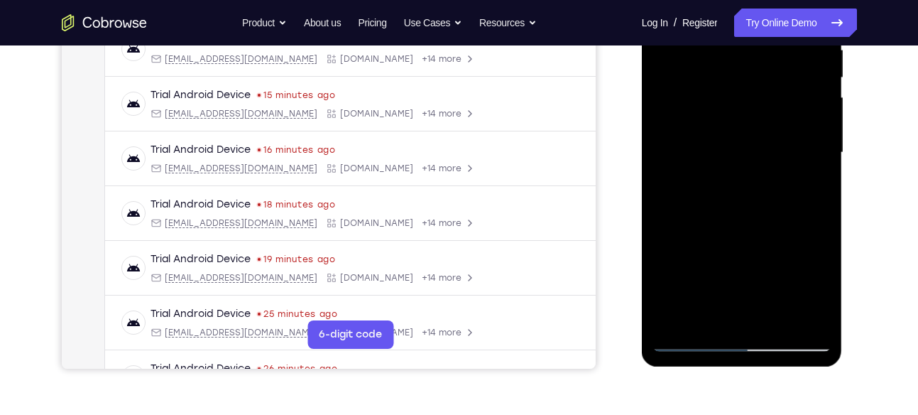
scroll to position [297, 0]
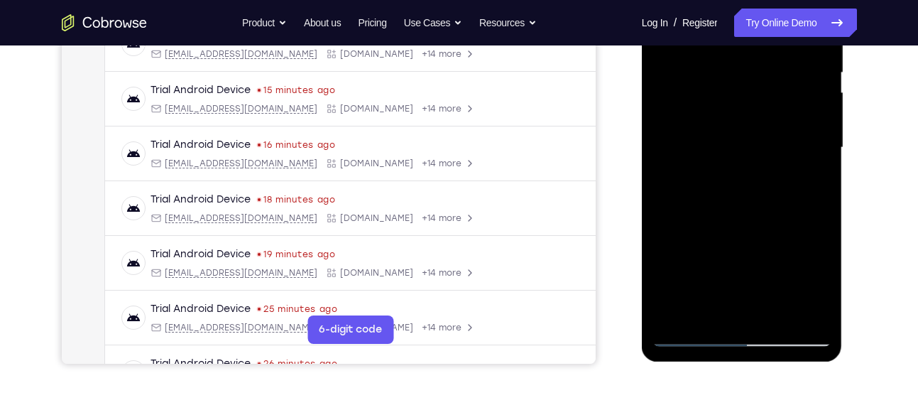
click at [684, 305] on div at bounding box center [741, 148] width 179 height 398
click at [808, 179] on div at bounding box center [741, 148] width 179 height 398
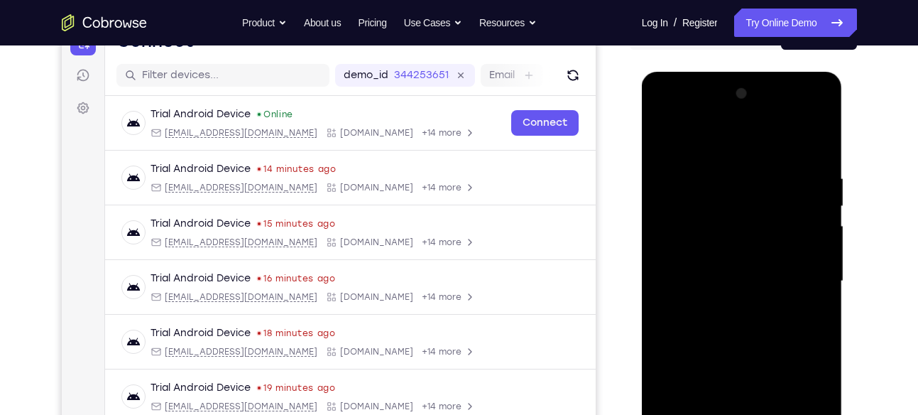
scroll to position [162, 0]
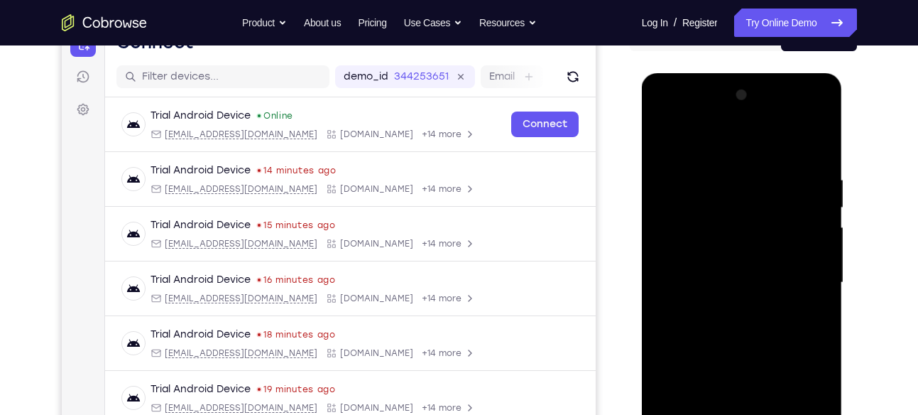
click at [660, 146] on div at bounding box center [741, 283] width 179 height 398
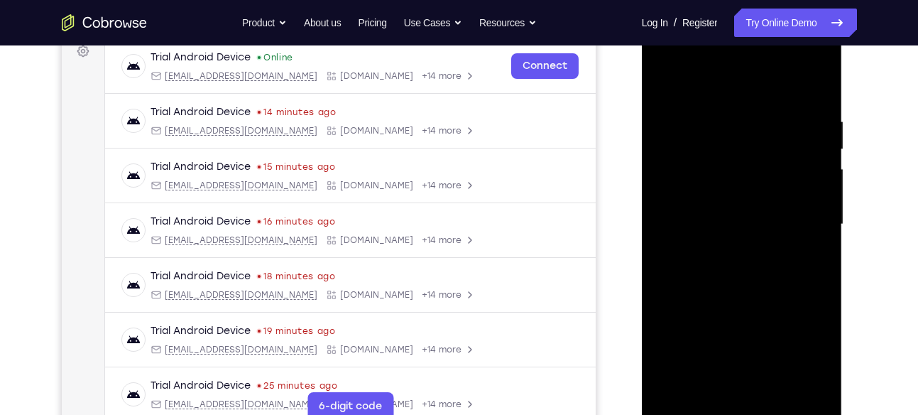
scroll to position [221, 0]
click at [664, 80] on div at bounding box center [741, 224] width 179 height 398
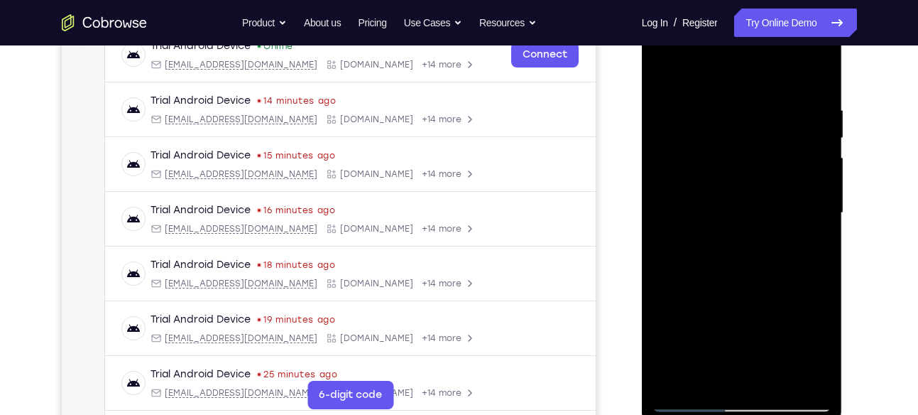
scroll to position [223, 0]
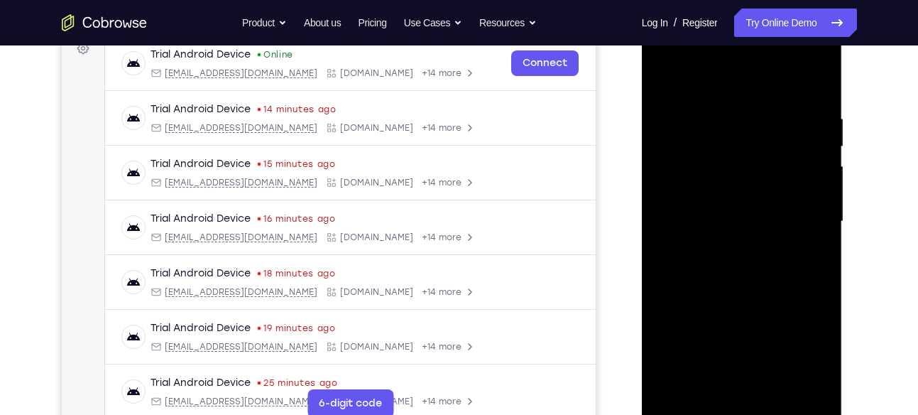
click at [722, 116] on div at bounding box center [741, 222] width 179 height 398
click at [662, 218] on div at bounding box center [741, 222] width 179 height 398
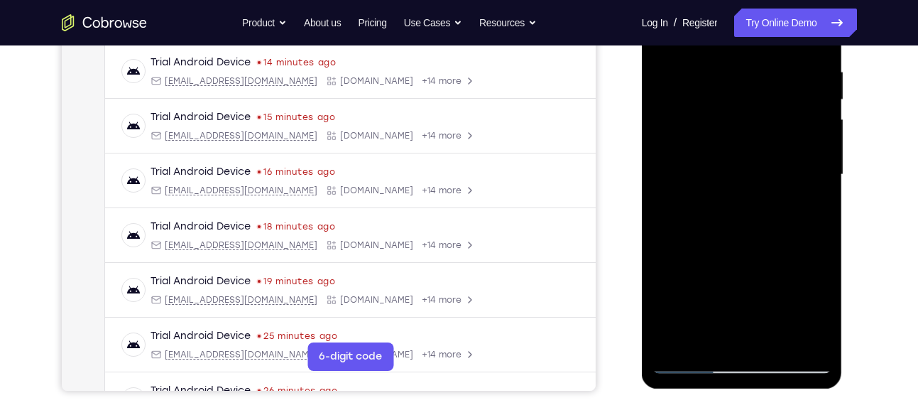
scroll to position [270, 0]
click at [714, 332] on div at bounding box center [741, 174] width 179 height 398
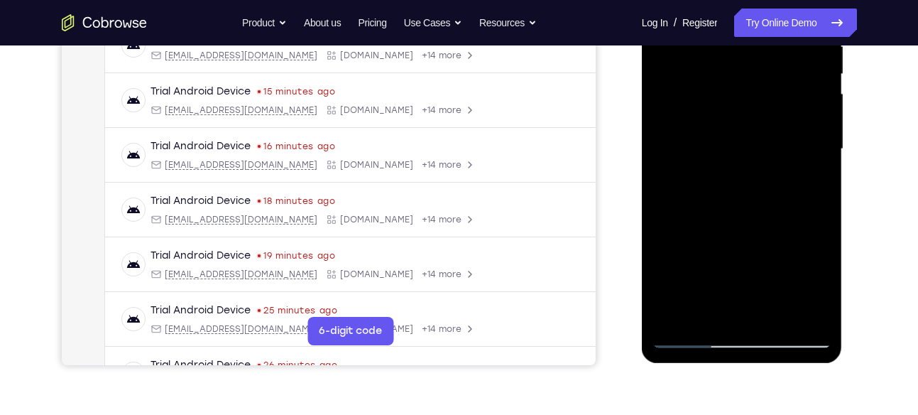
scroll to position [296, 0]
click at [707, 309] on div at bounding box center [741, 149] width 179 height 398
click at [774, 229] on div at bounding box center [741, 149] width 179 height 398
click at [742, 249] on div at bounding box center [741, 149] width 179 height 398
click at [779, 249] on div at bounding box center [741, 149] width 179 height 398
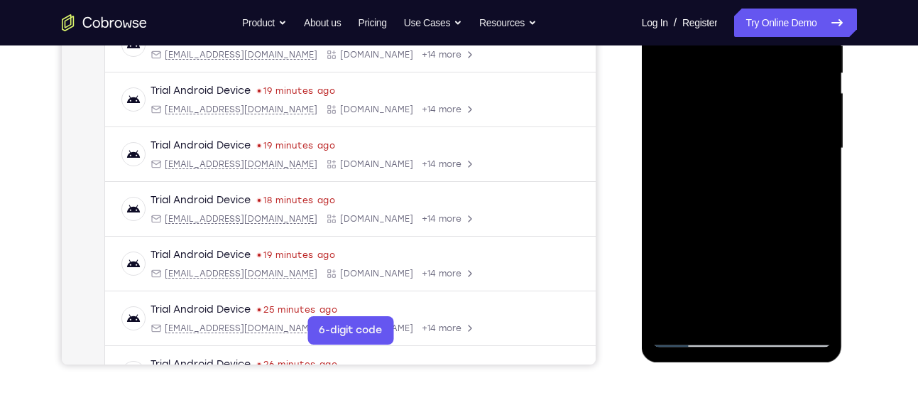
click at [757, 143] on div at bounding box center [741, 149] width 179 height 398
click at [765, 305] on div at bounding box center [741, 149] width 179 height 398
click at [767, 307] on div at bounding box center [741, 149] width 179 height 398
click at [791, 163] on div at bounding box center [741, 149] width 179 height 398
click at [776, 307] on div at bounding box center [741, 149] width 179 height 398
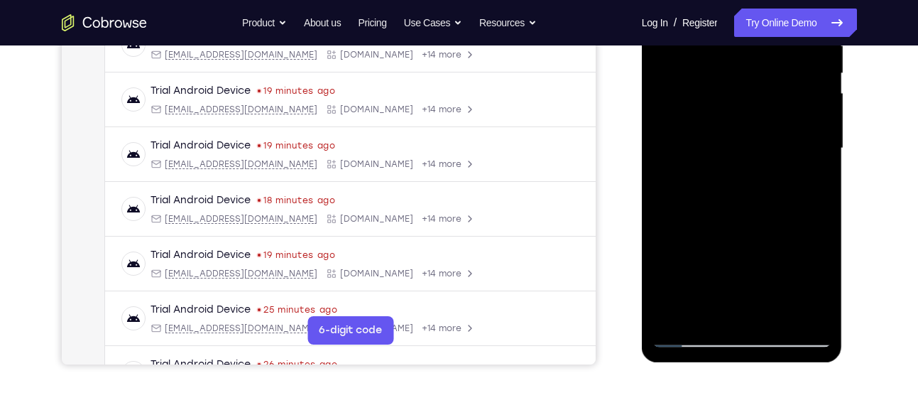
click at [808, 306] on div at bounding box center [741, 149] width 179 height 398
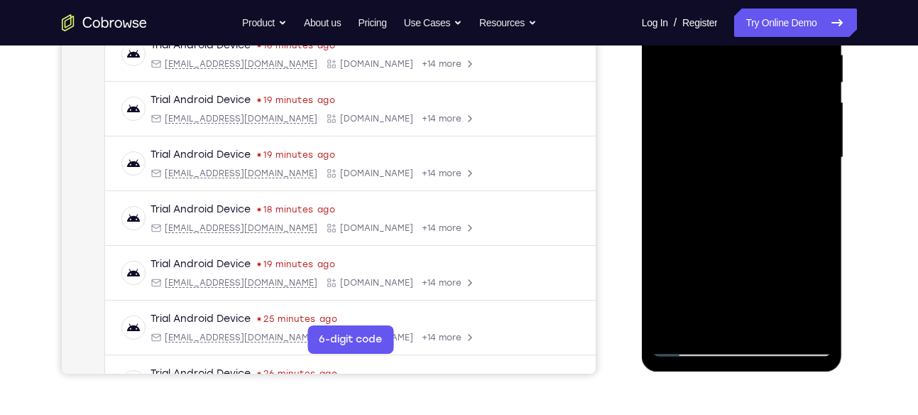
scroll to position [257, 0]
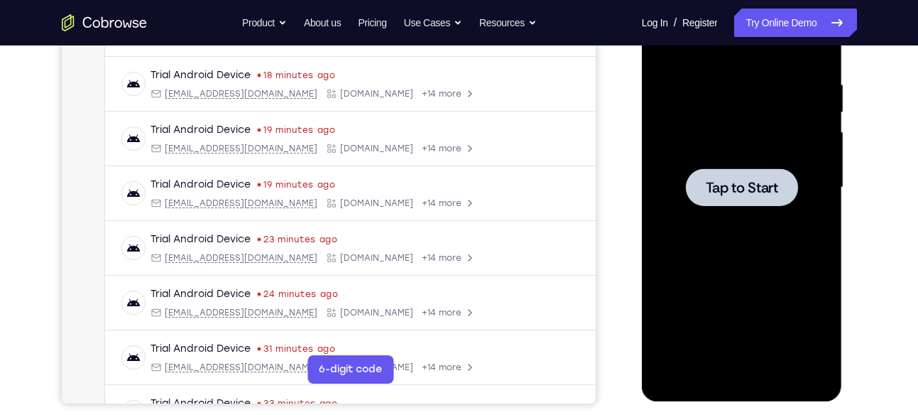
click at [708, 221] on div at bounding box center [741, 188] width 179 height 398
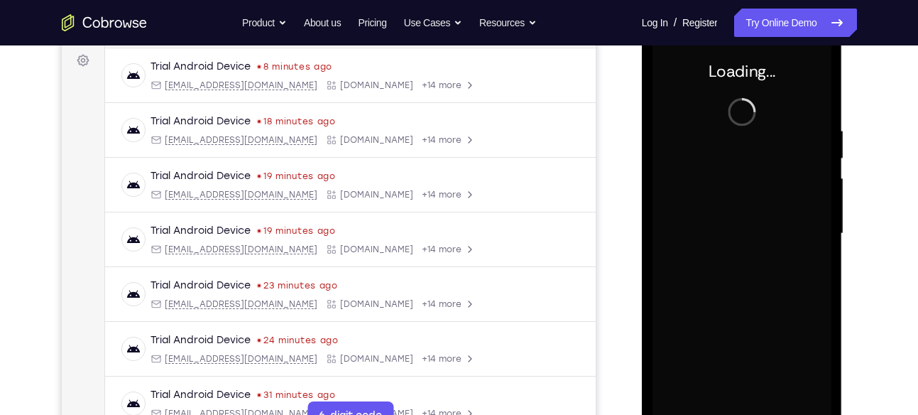
scroll to position [210, 0]
